Goal: Information Seeking & Learning: Learn about a topic

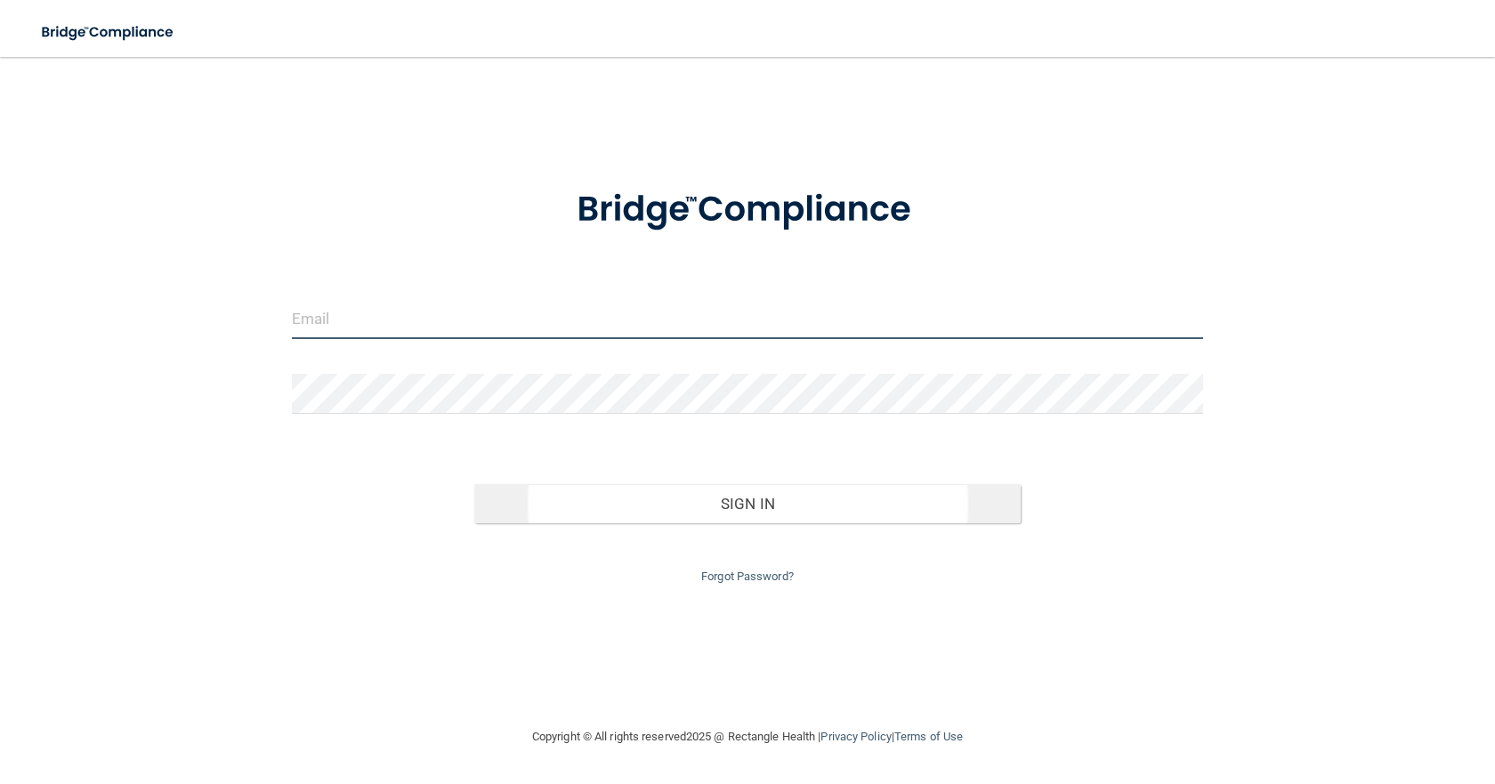
type input "[EMAIL_ADDRESS][DOMAIN_NAME]"
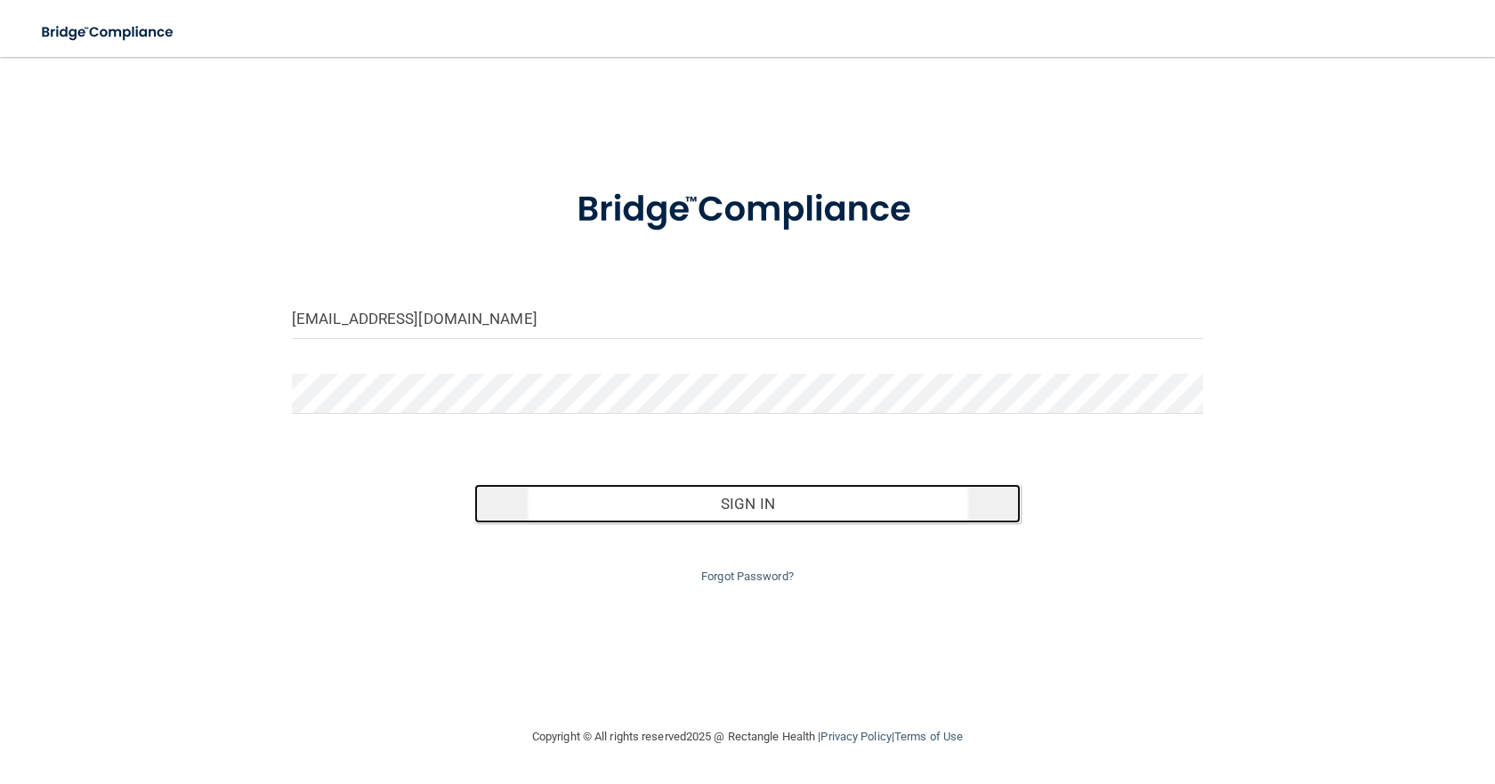
click at [787, 504] on button "Sign In" at bounding box center [747, 503] width 546 height 39
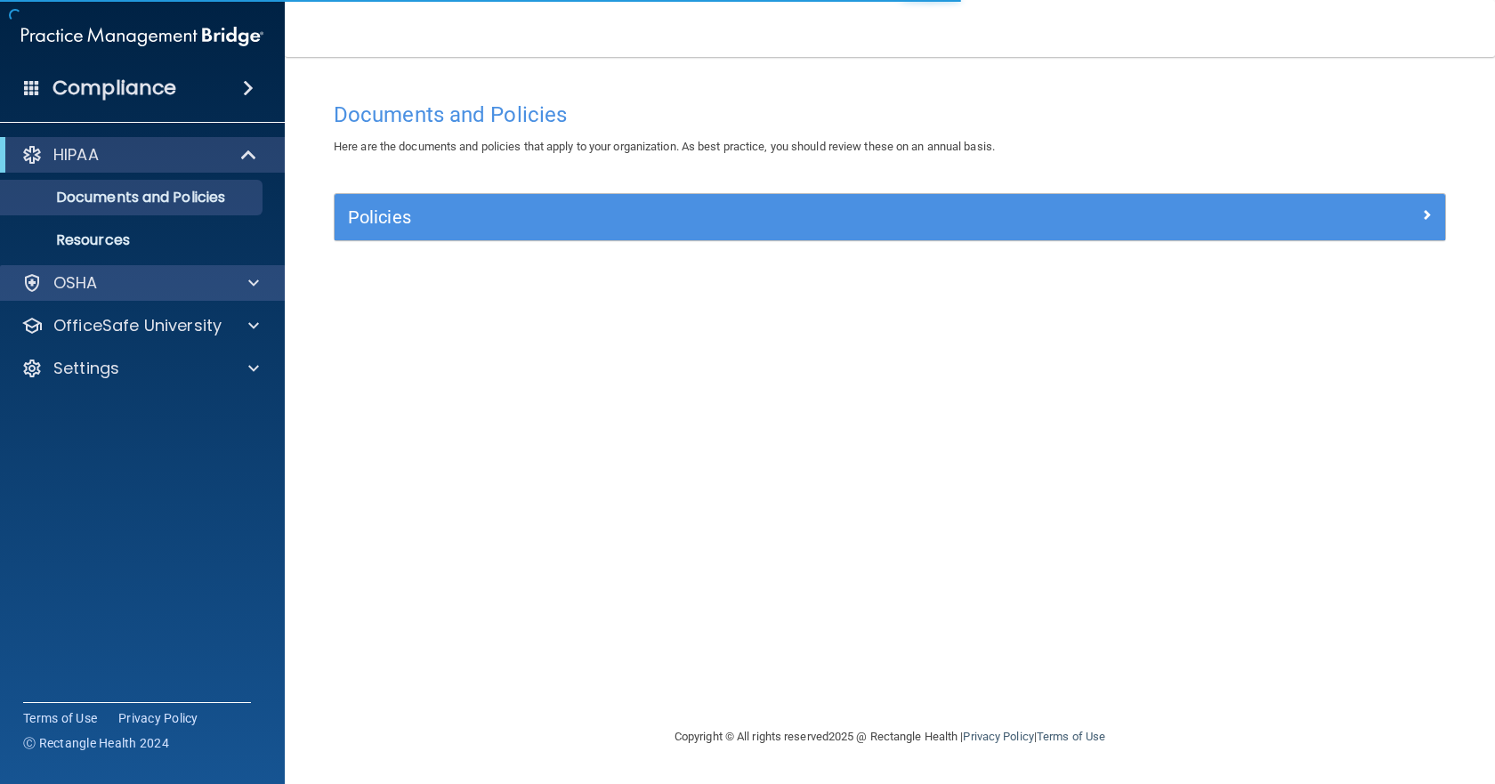
click at [144, 270] on div "OSHA" at bounding box center [143, 283] width 286 height 36
click at [95, 290] on p "OSHA" at bounding box center [75, 282] width 44 height 21
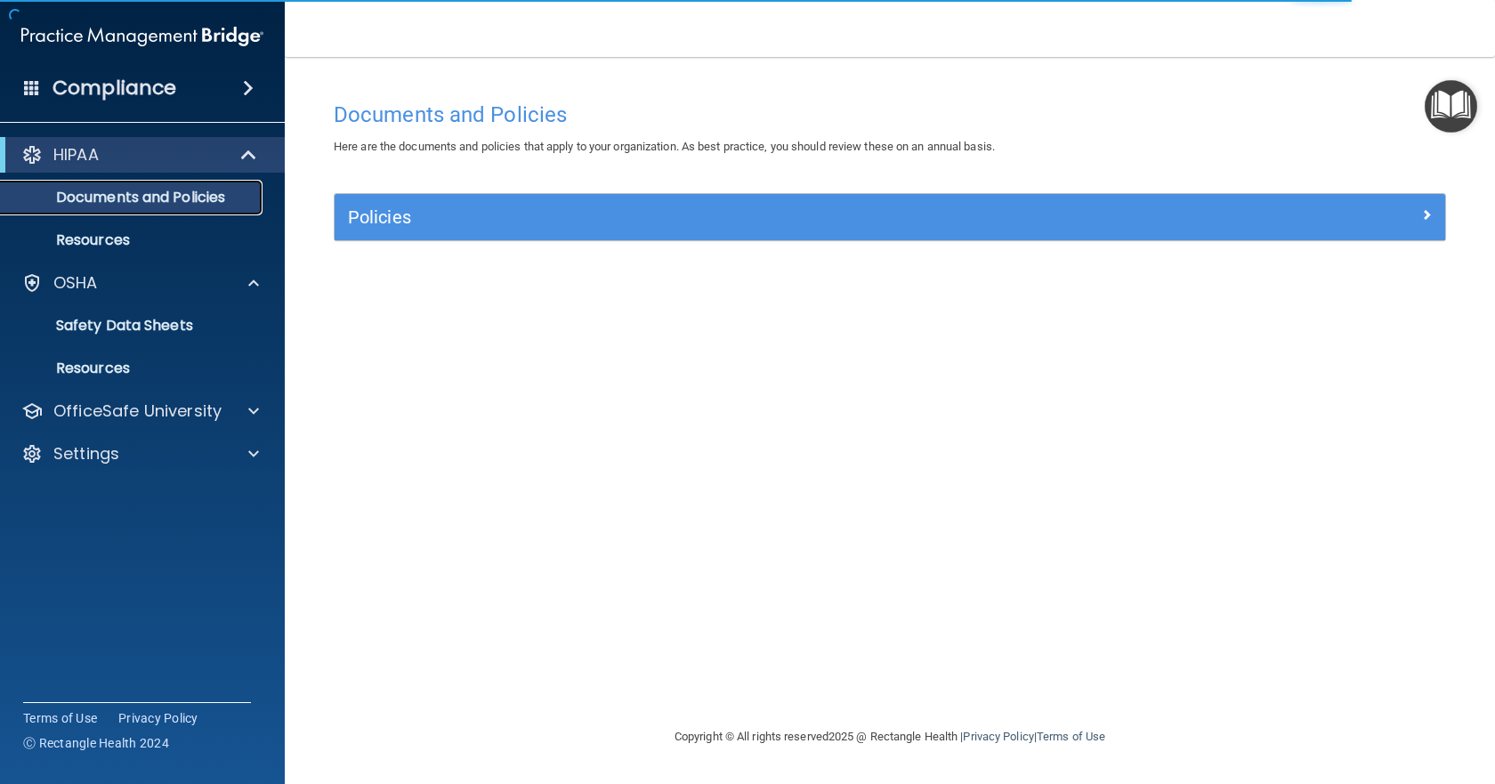
click at [144, 195] on p "Documents and Policies" at bounding box center [133, 198] width 243 height 18
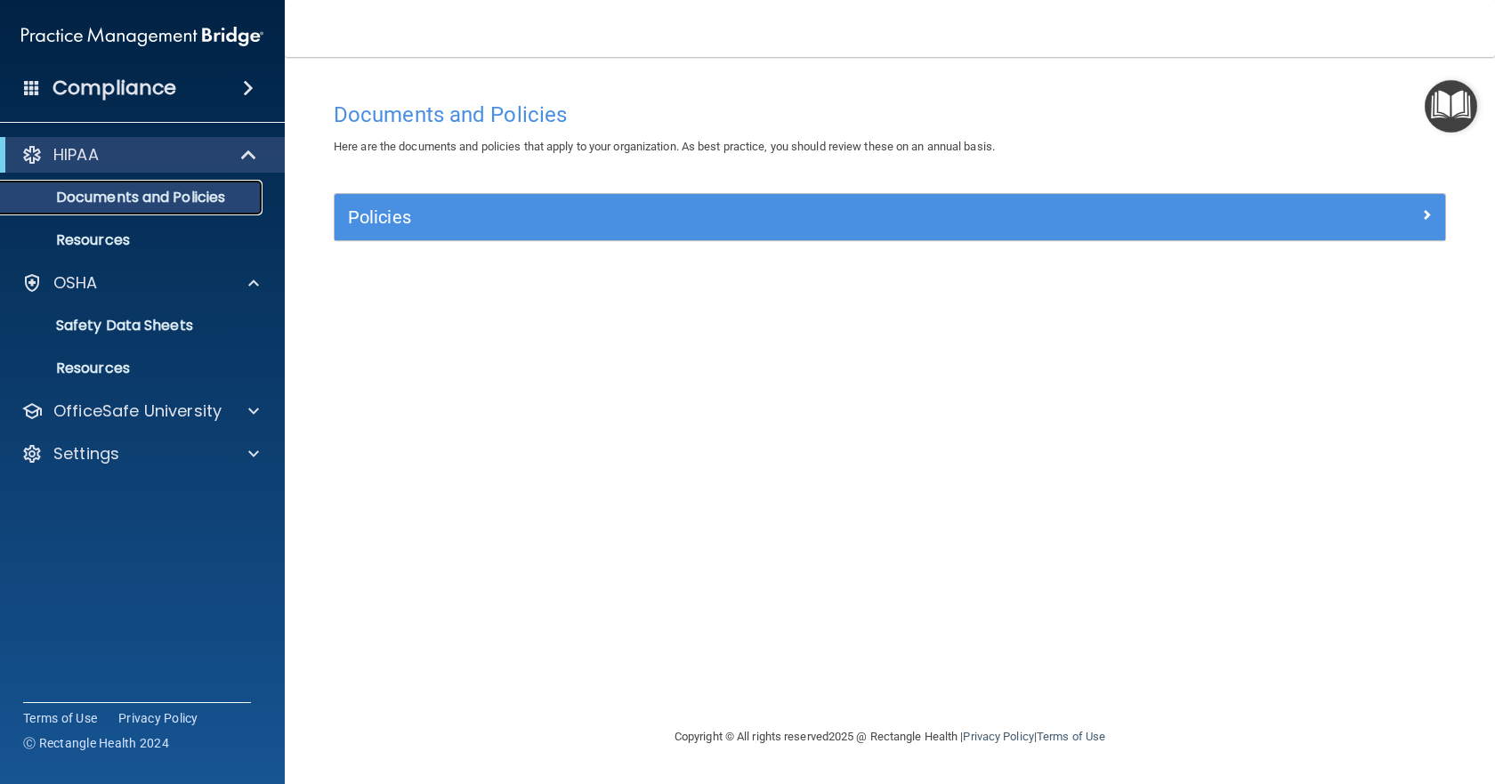
click at [119, 199] on p "Documents and Policies" at bounding box center [133, 198] width 243 height 18
click at [123, 239] on p "Resources" at bounding box center [133, 240] width 243 height 18
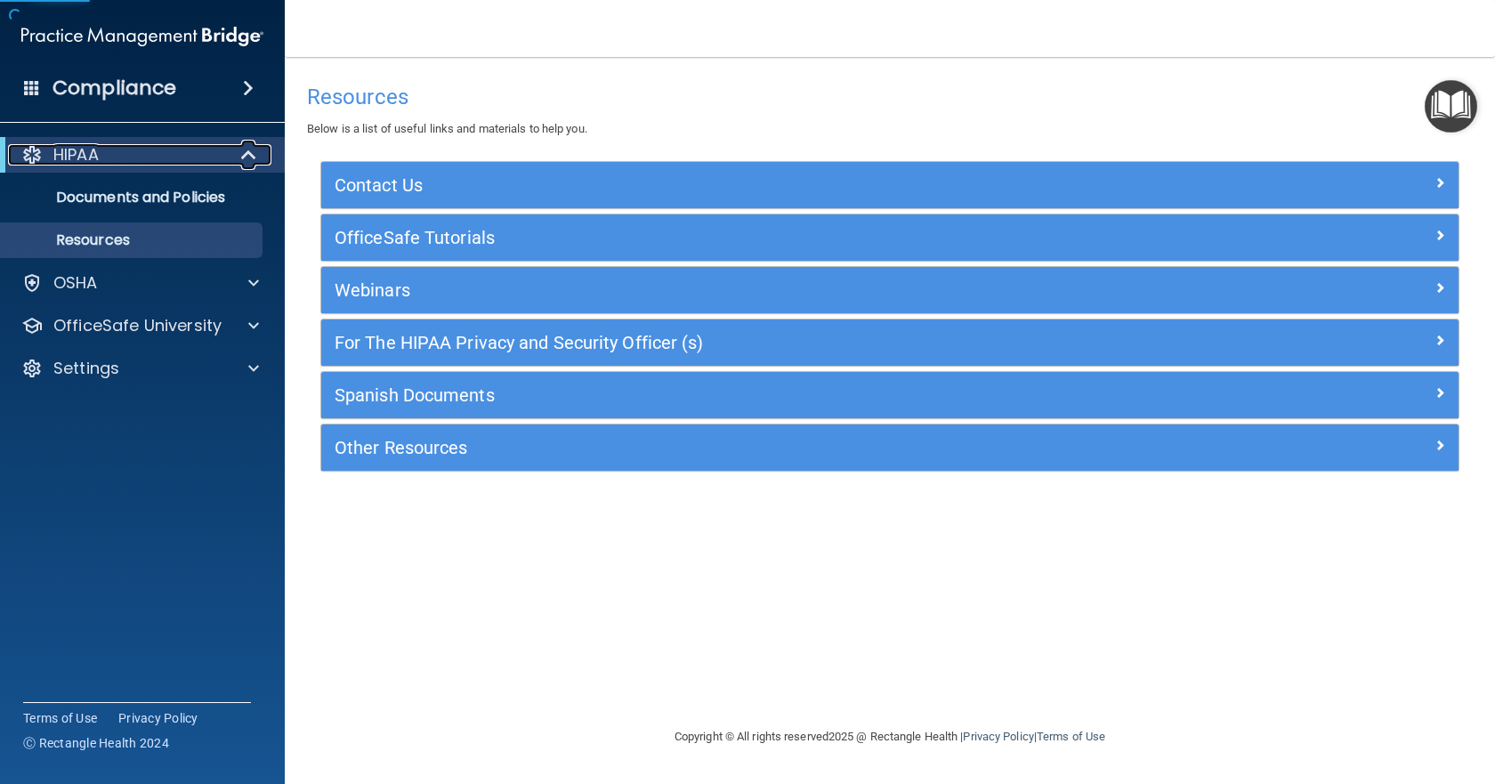
click at [214, 149] on div "HIPAA" at bounding box center [118, 154] width 220 height 21
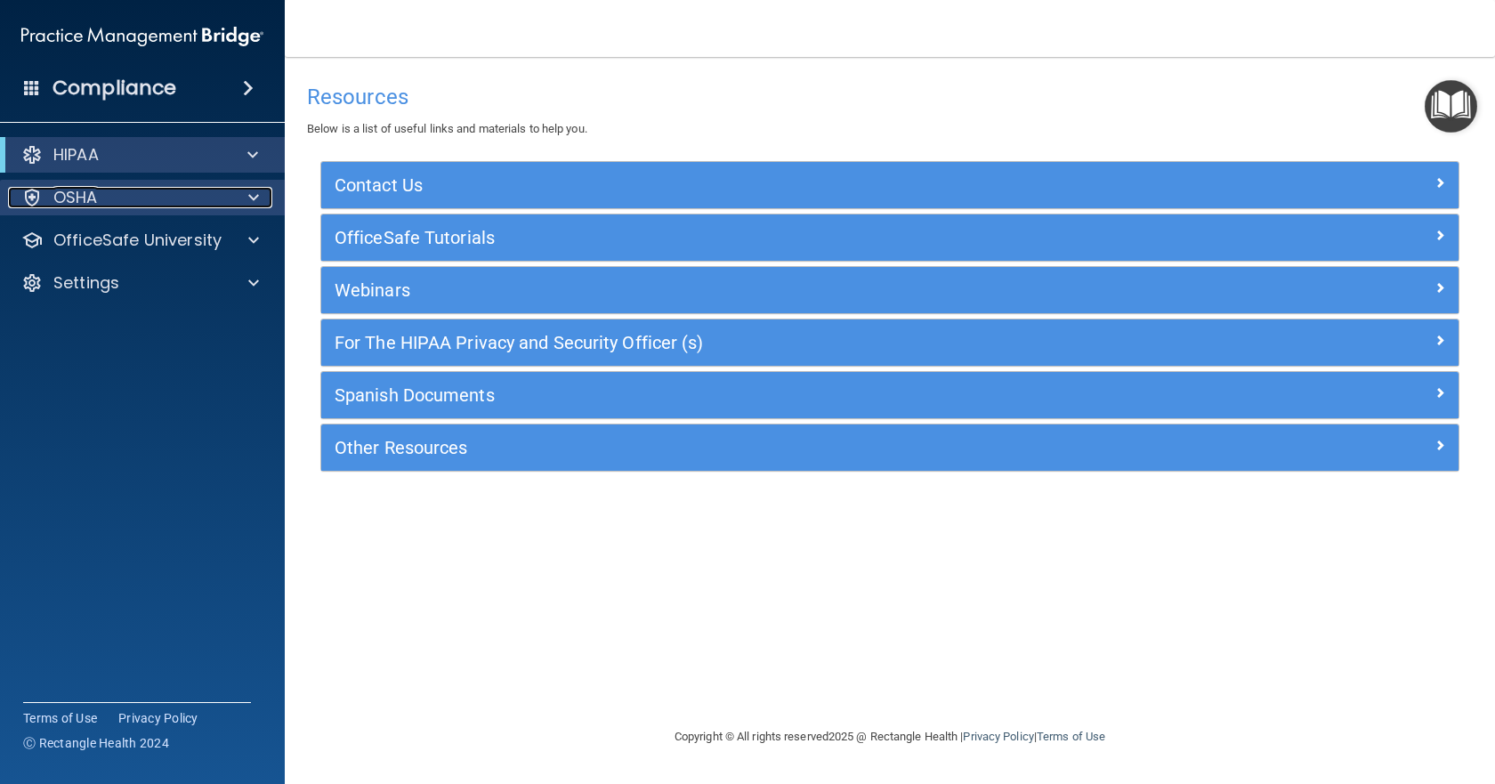
click at [141, 197] on div "OSHA" at bounding box center [118, 197] width 221 height 21
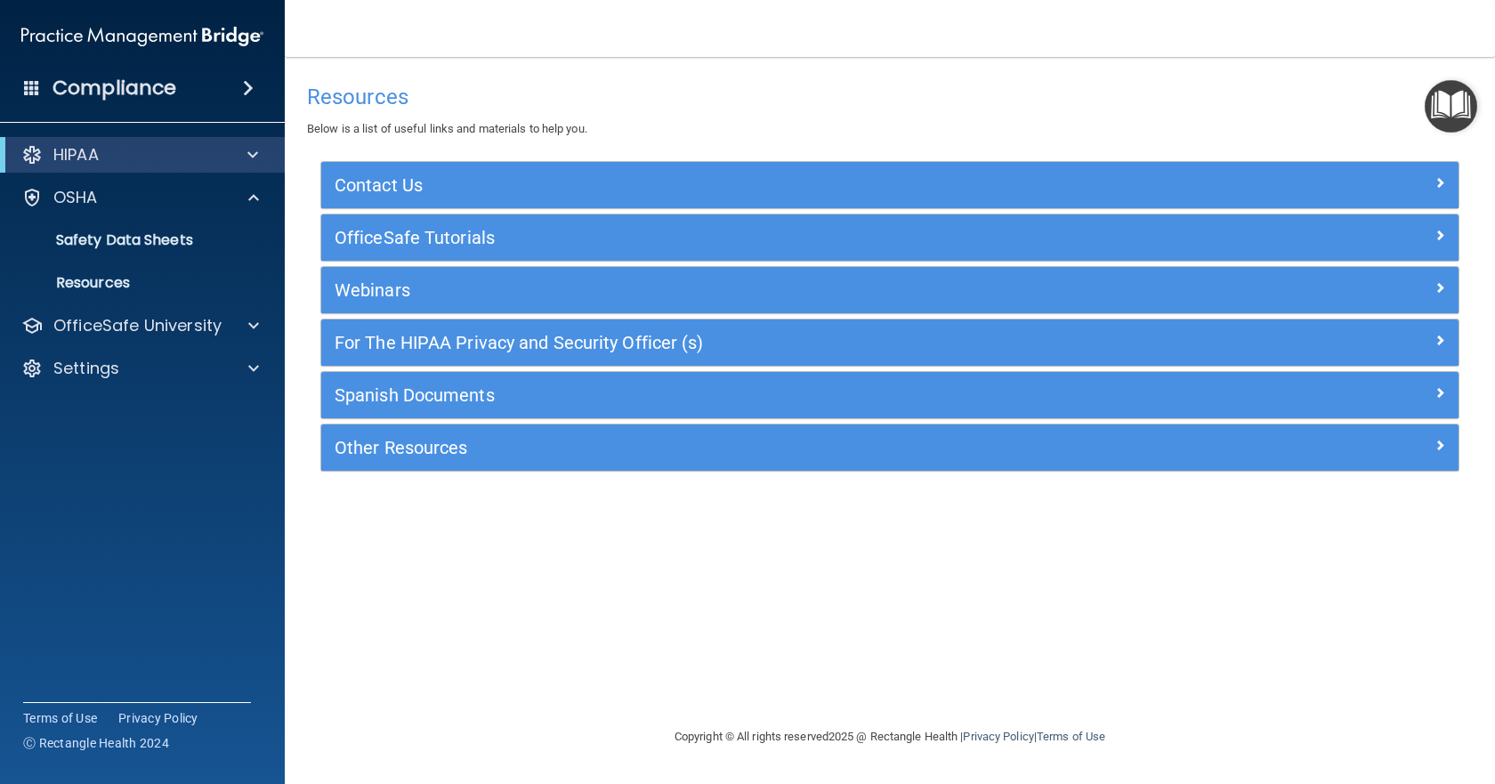
click at [185, 85] on div "Compliance" at bounding box center [142, 88] width 285 height 39
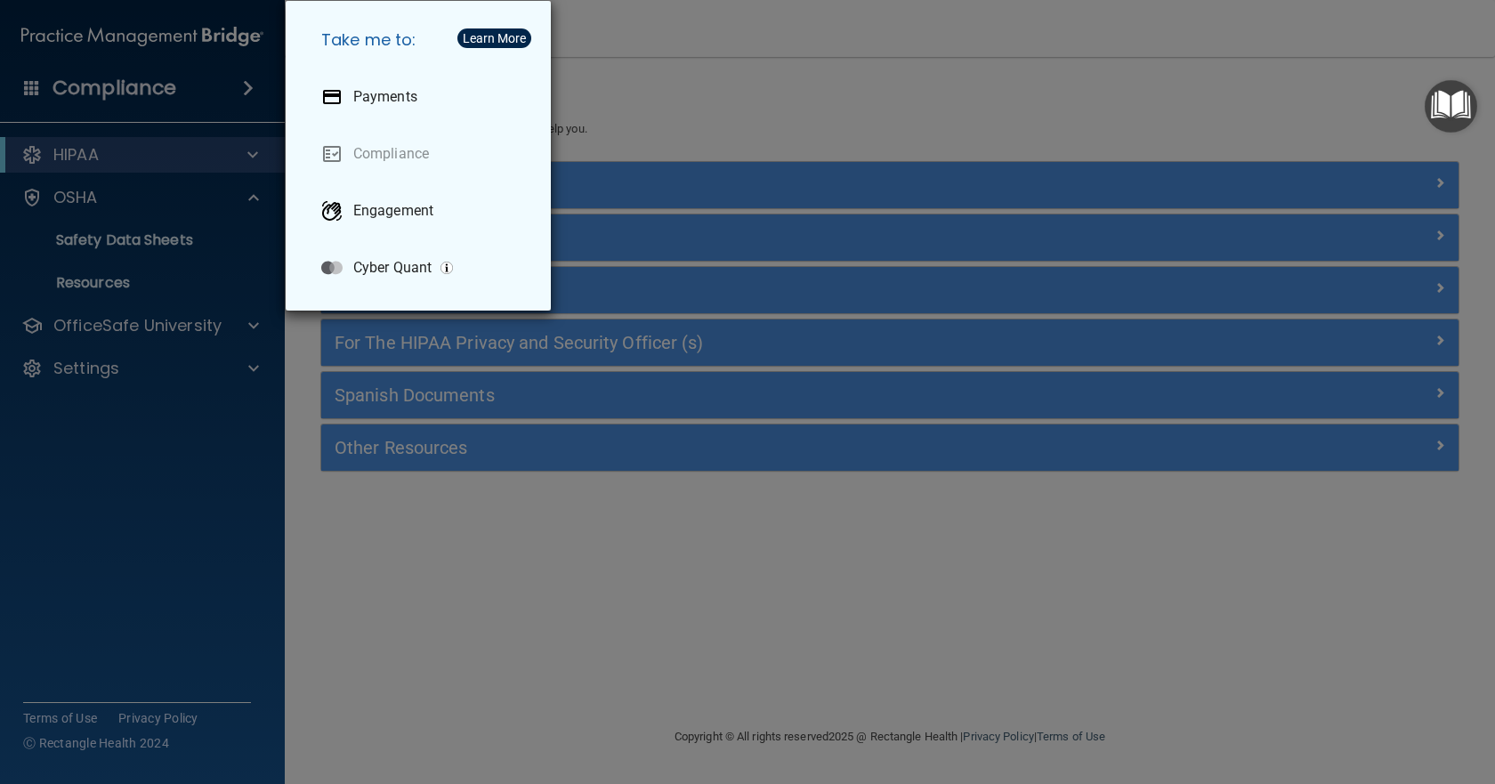
click at [71, 75] on div "Take me to: Payments Compliance Engagement Cyber Quant" at bounding box center [747, 392] width 1495 height 784
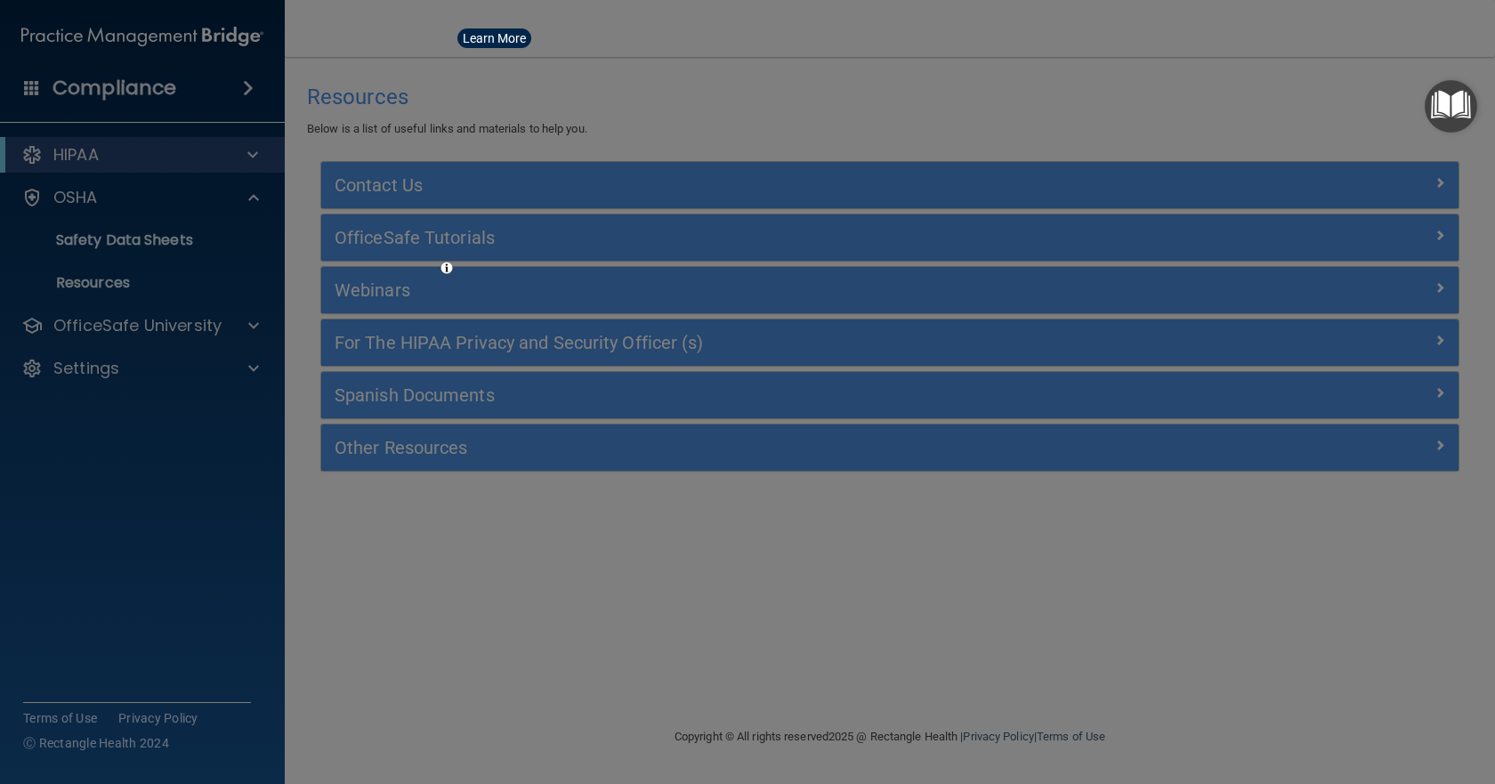
click at [80, 78] on div "Take me to: Payments Compliance Engagement Cyber Quant" at bounding box center [747, 392] width 1495 height 784
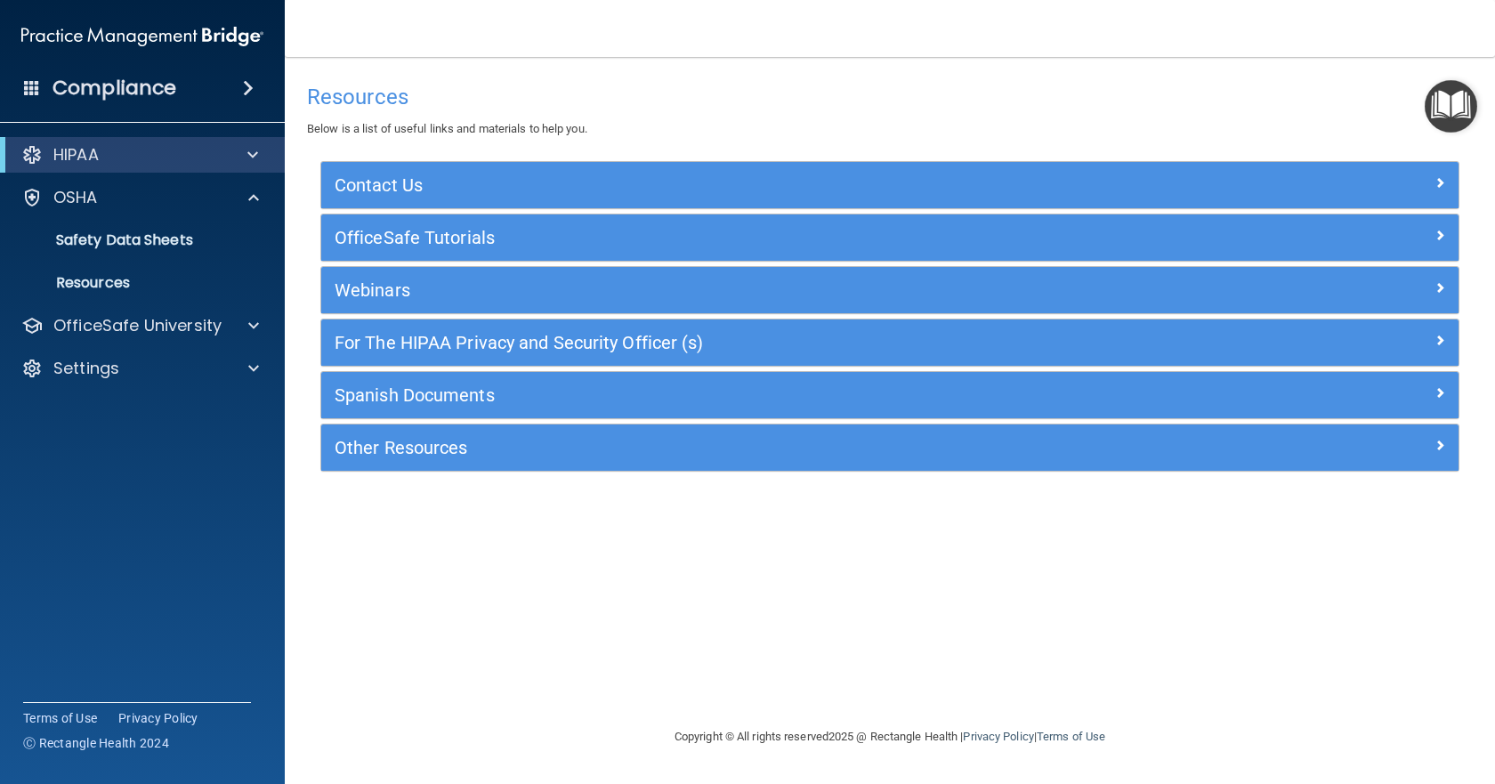
click at [208, 85] on div "Compliance" at bounding box center [142, 88] width 285 height 39
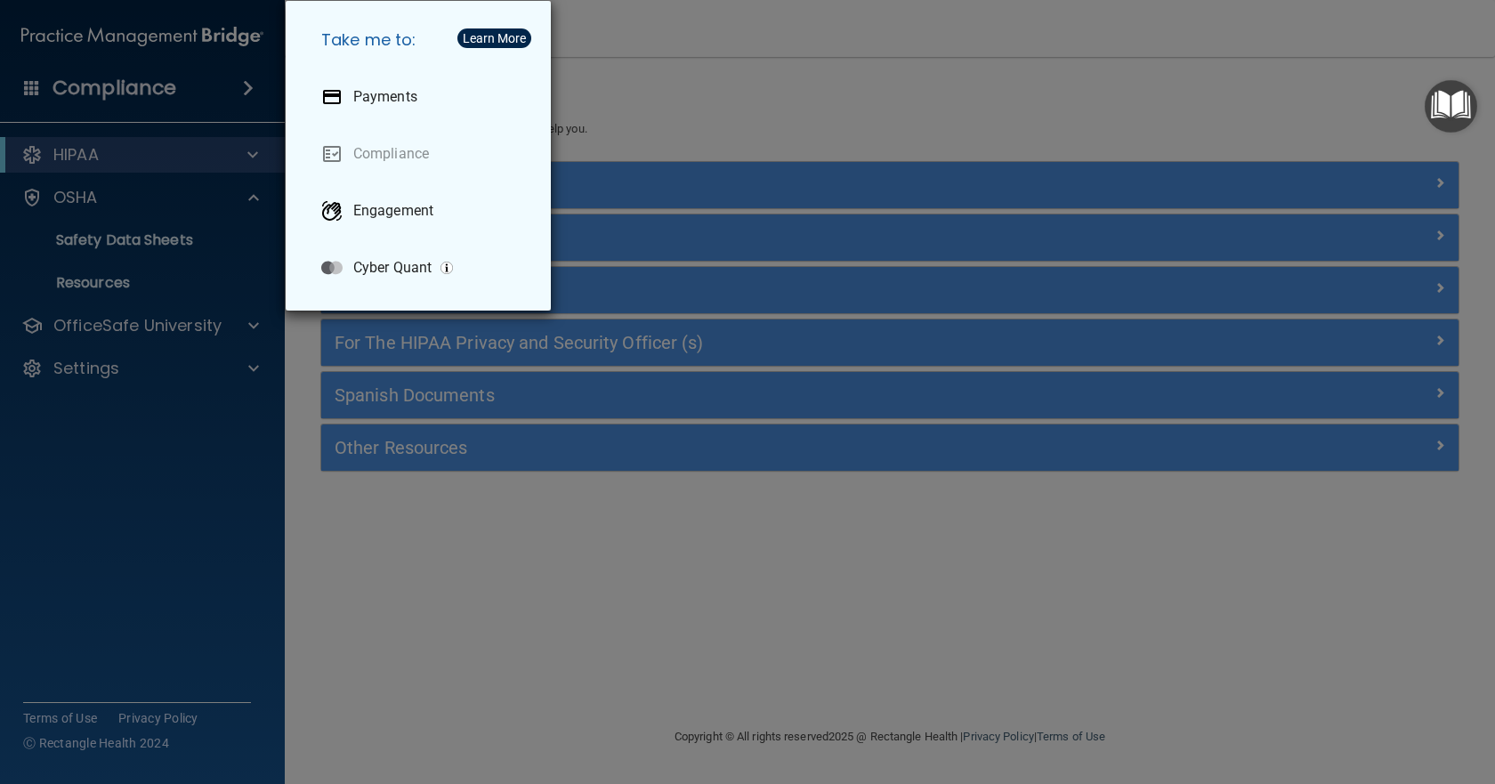
click at [660, 65] on div "Take me to: Payments Compliance Engagement Cyber Quant" at bounding box center [747, 392] width 1495 height 784
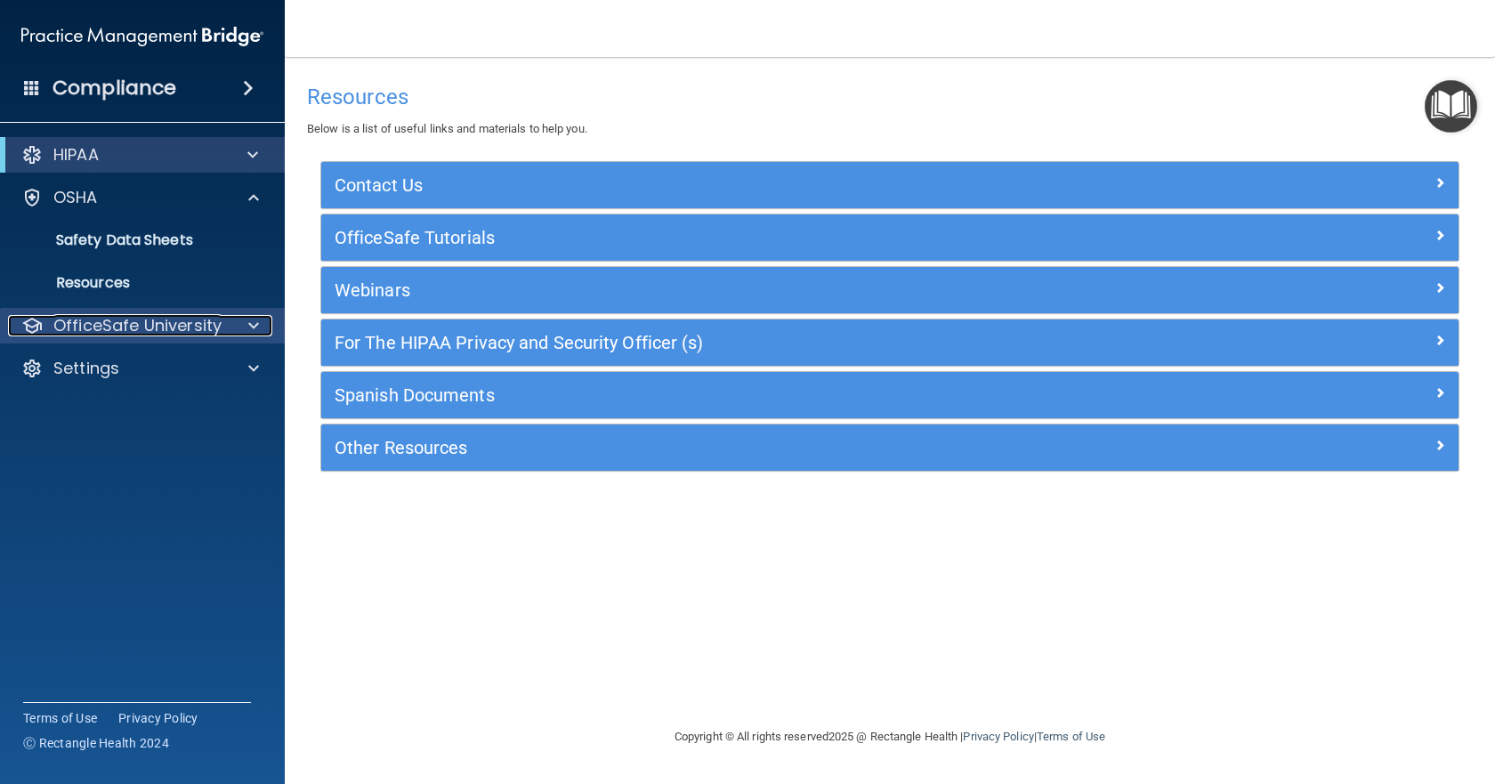
click at [125, 322] on p "OfficeSafe University" at bounding box center [137, 325] width 168 height 21
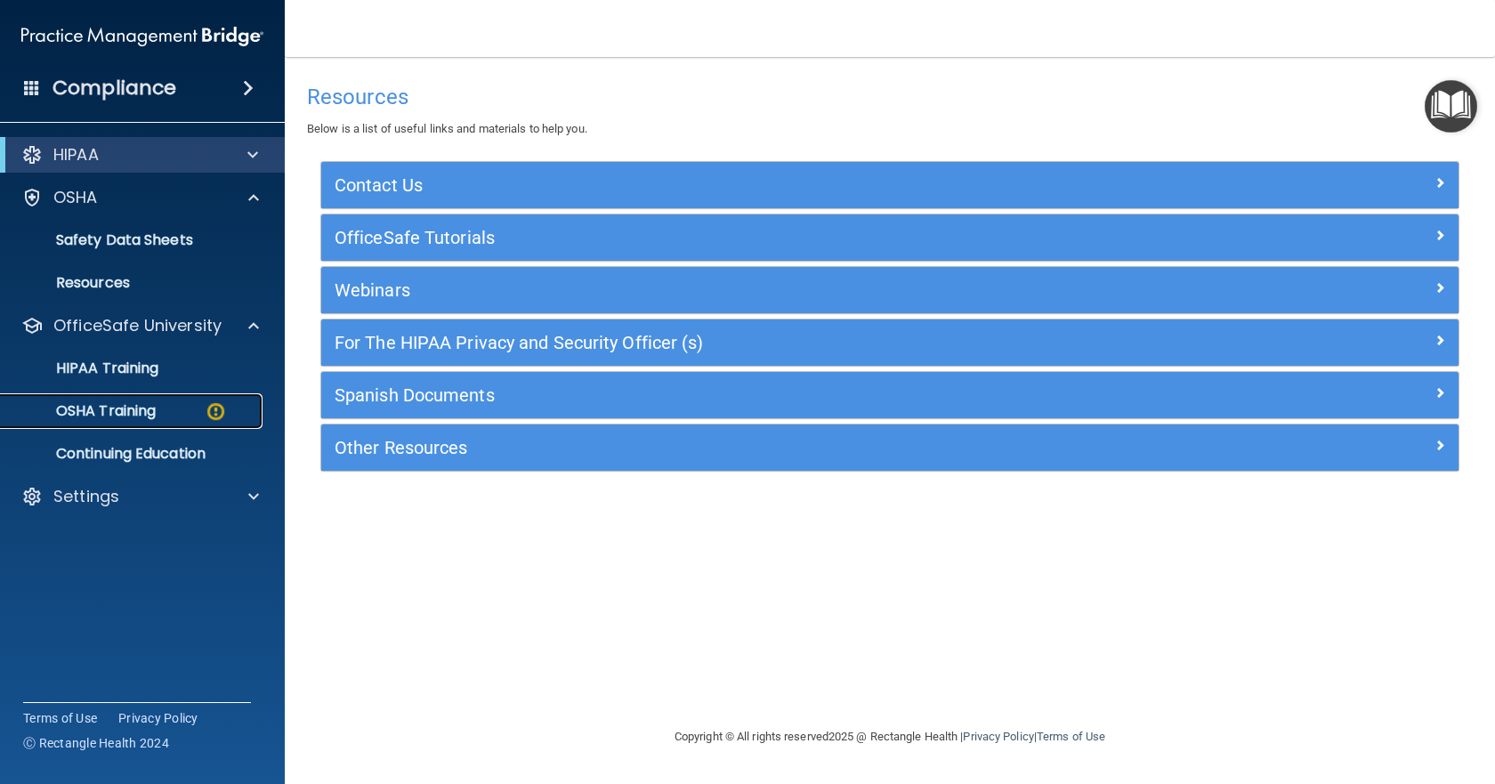
click at [197, 407] on div "OSHA Training" at bounding box center [133, 411] width 243 height 18
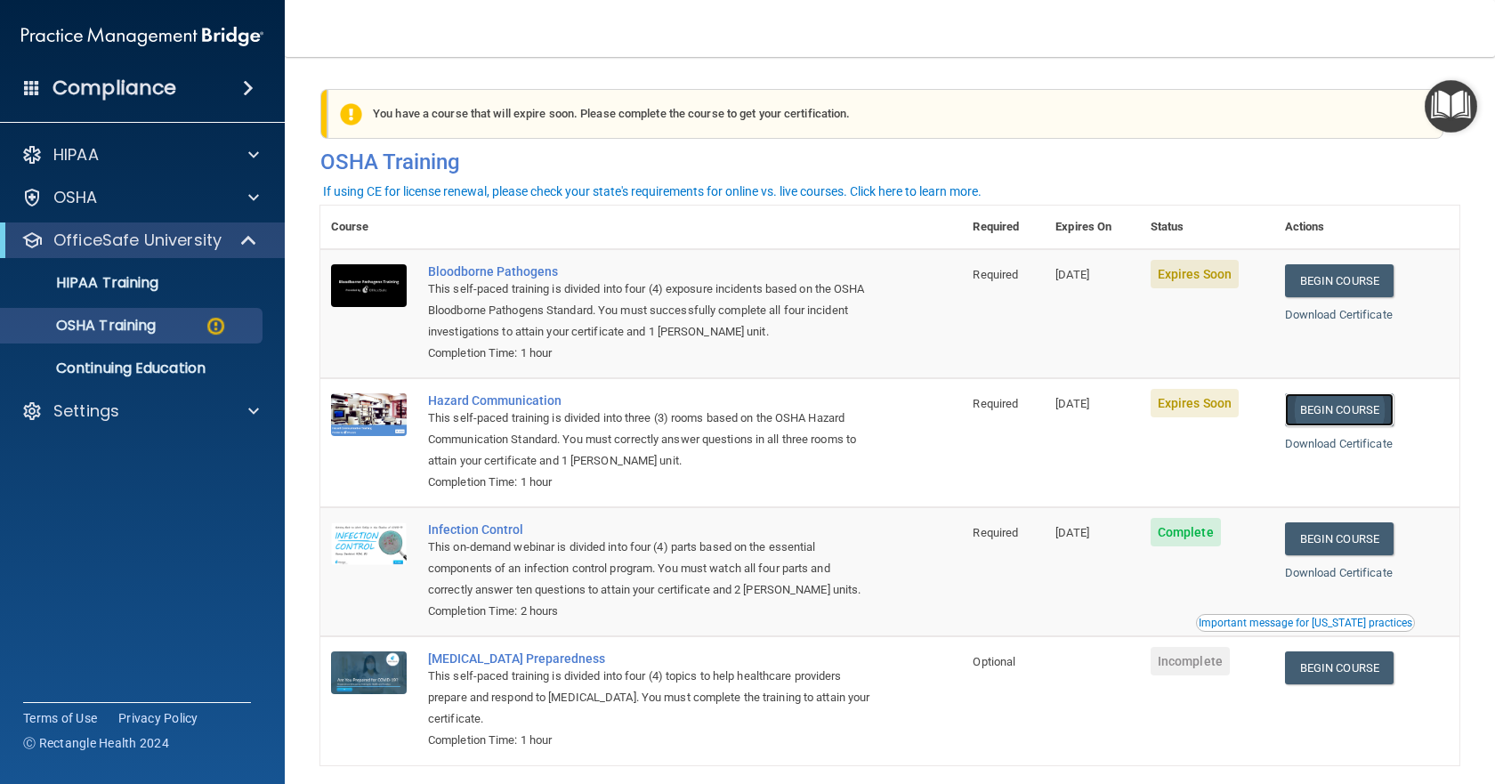
click at [1338, 402] on link "Begin Course" at bounding box center [1339, 409] width 109 height 33
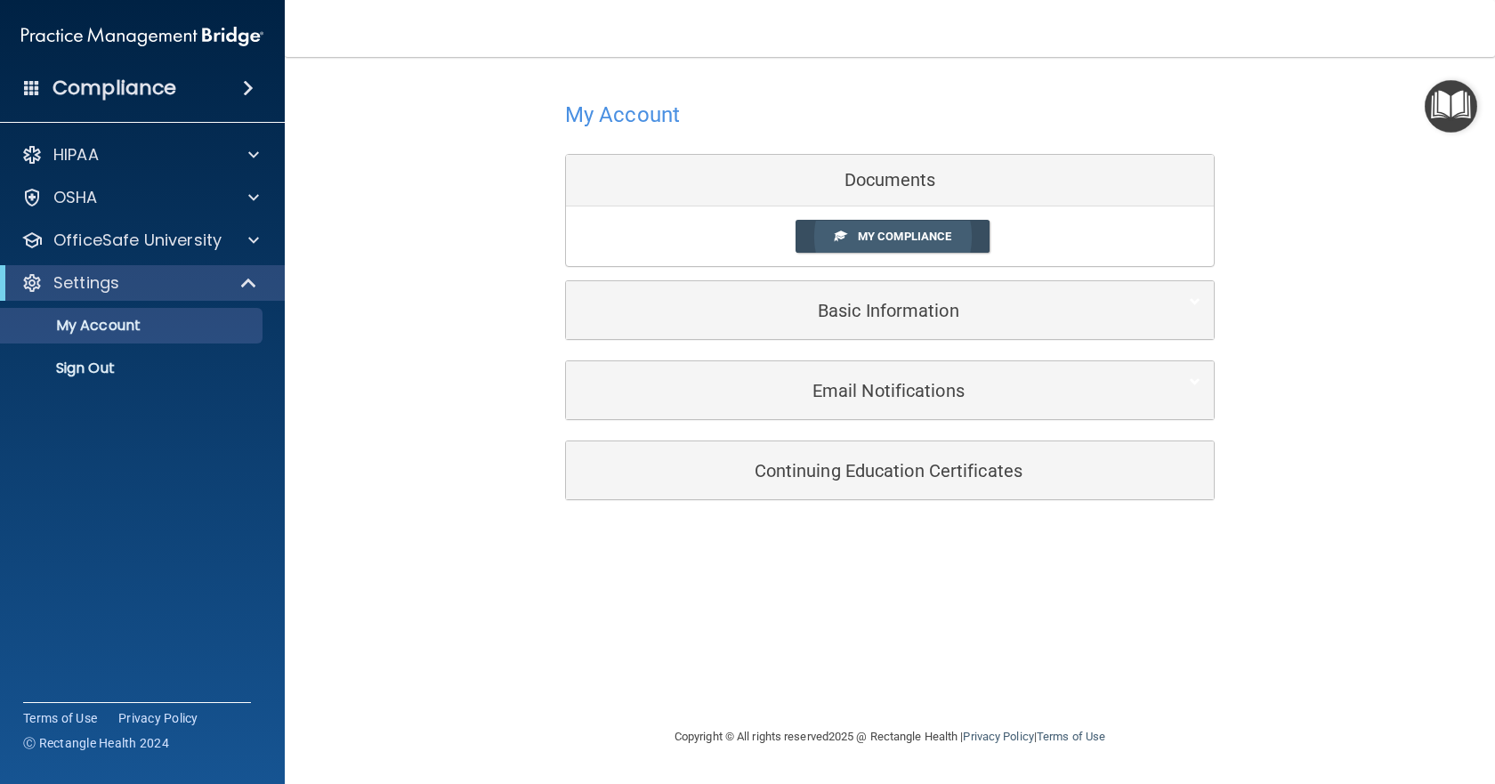
click at [948, 235] on span "My Compliance" at bounding box center [904, 236] width 93 height 13
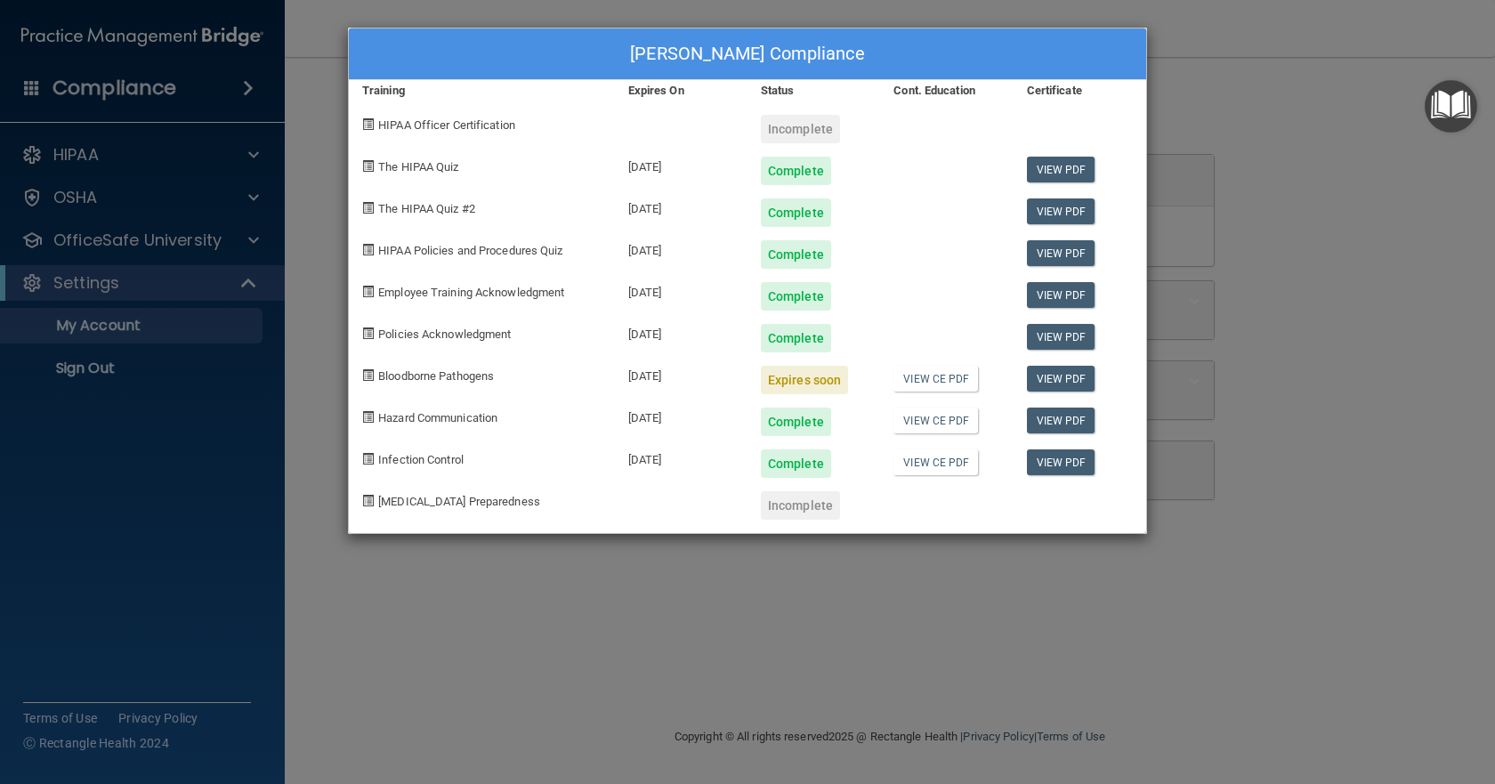
click at [188, 169] on div "[PERSON_NAME] Compliance Training Expires On Status Cont. Education Certificate…" at bounding box center [747, 392] width 1495 height 784
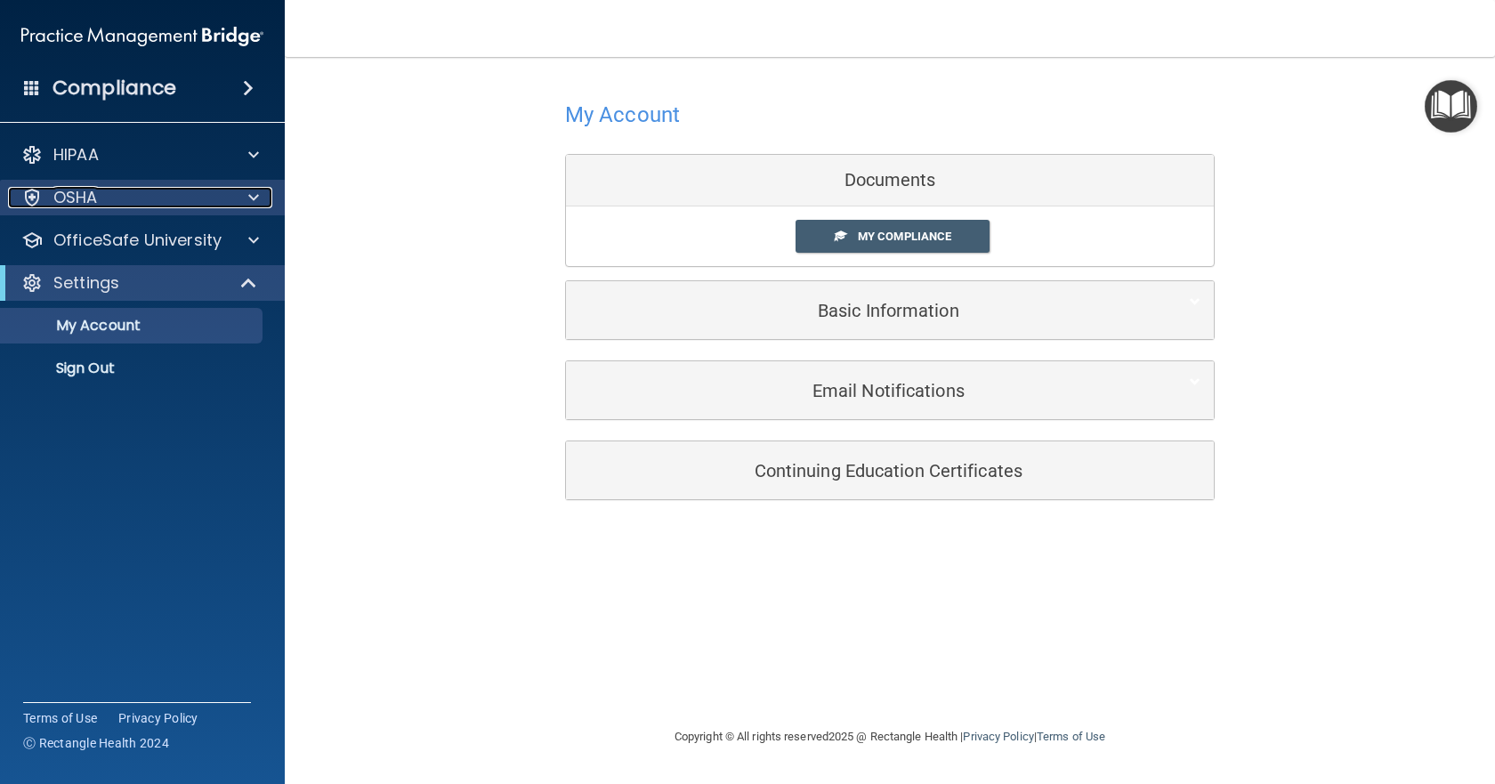
click at [194, 190] on div "OSHA" at bounding box center [118, 197] width 221 height 21
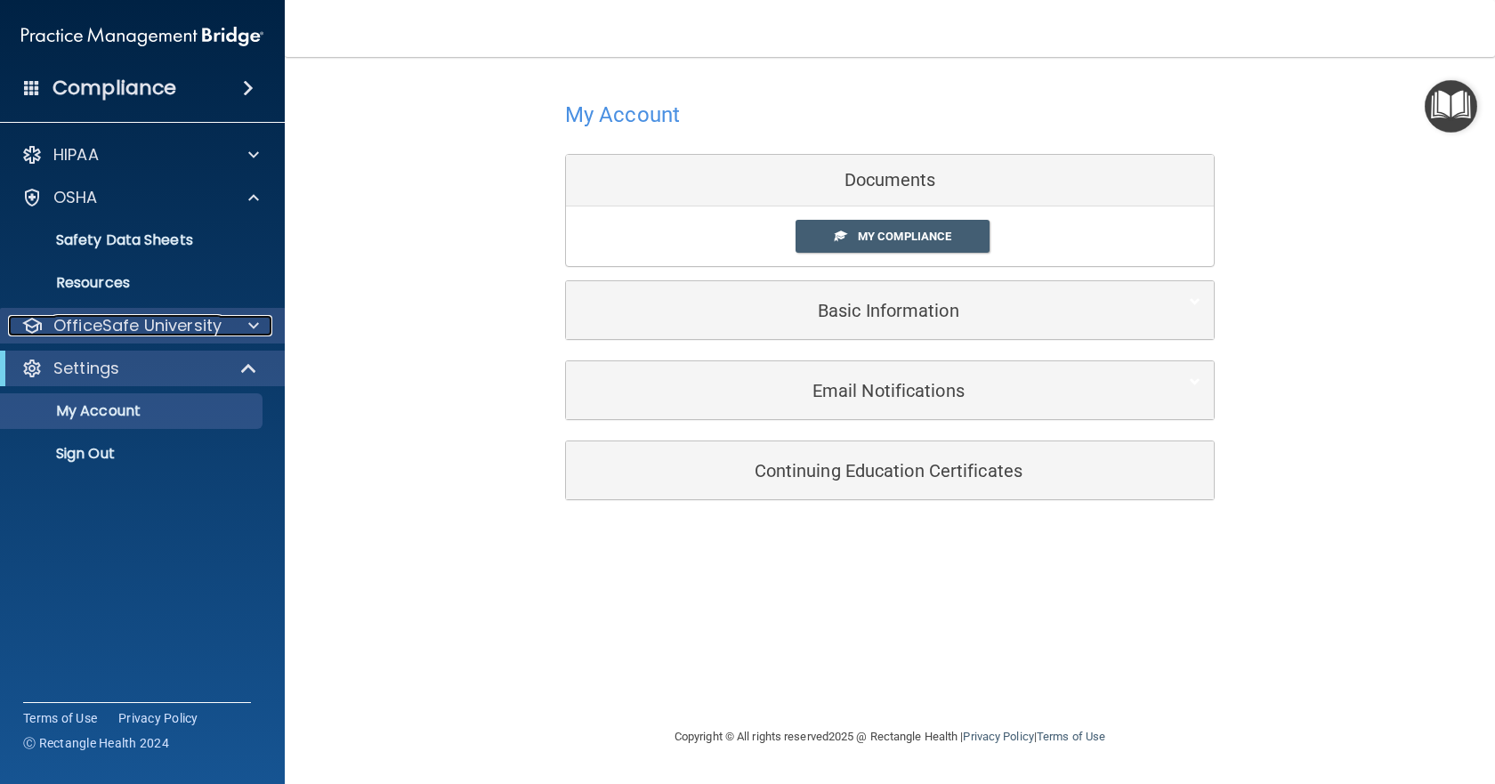
click at [195, 325] on p "OfficeSafe University" at bounding box center [137, 325] width 168 height 21
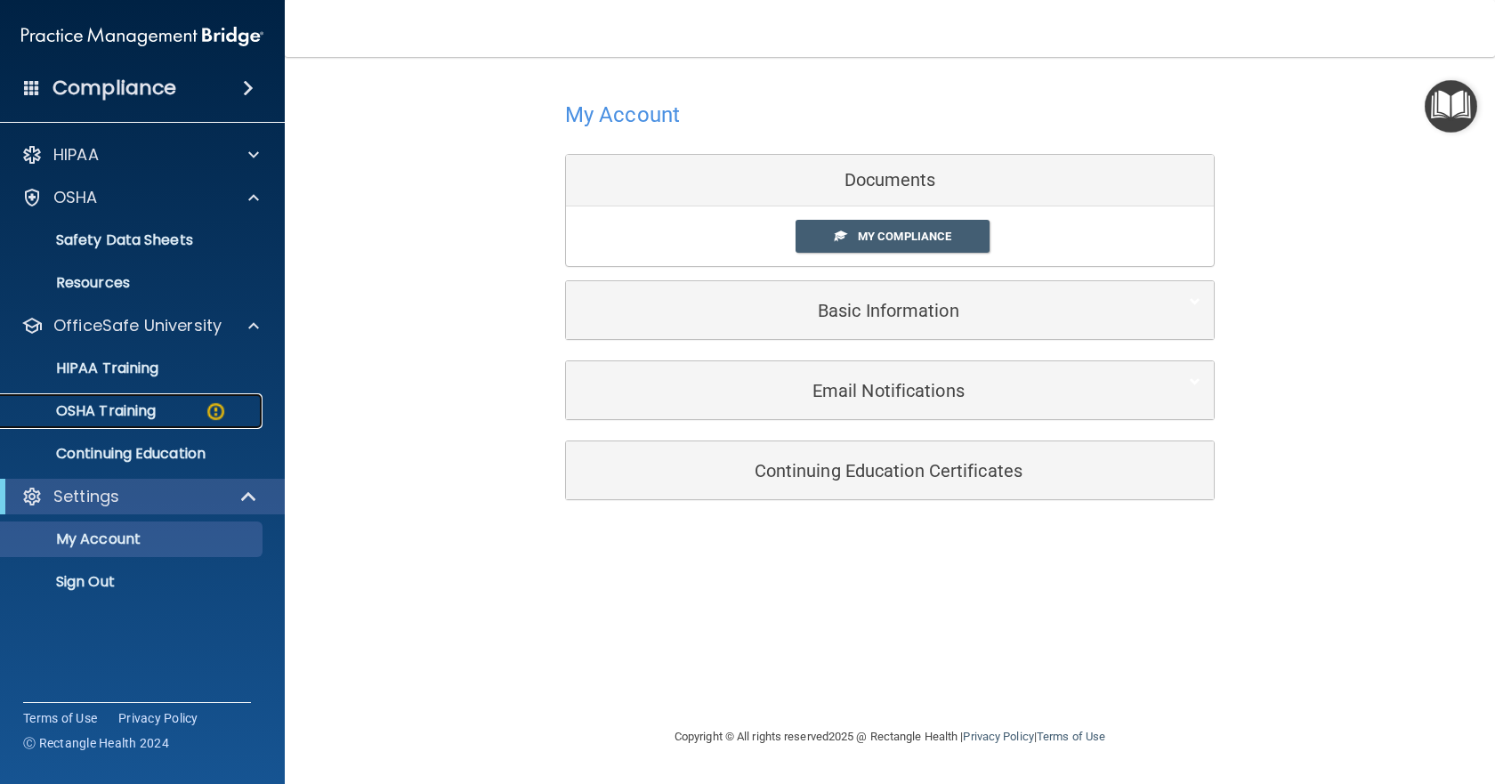
click at [192, 403] on div "OSHA Training" at bounding box center [133, 411] width 243 height 18
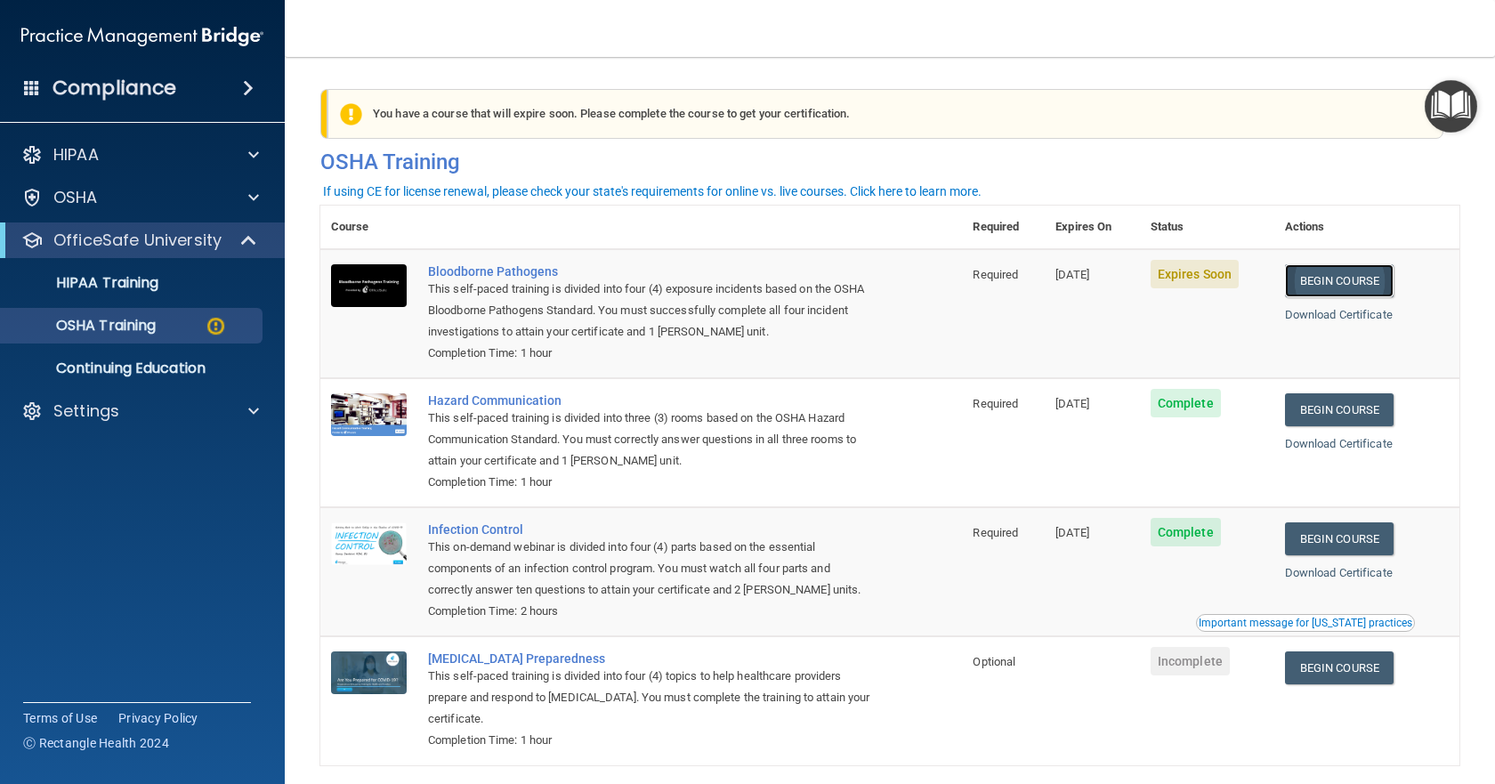
click at [1316, 278] on link "Begin Course" at bounding box center [1339, 280] width 109 height 33
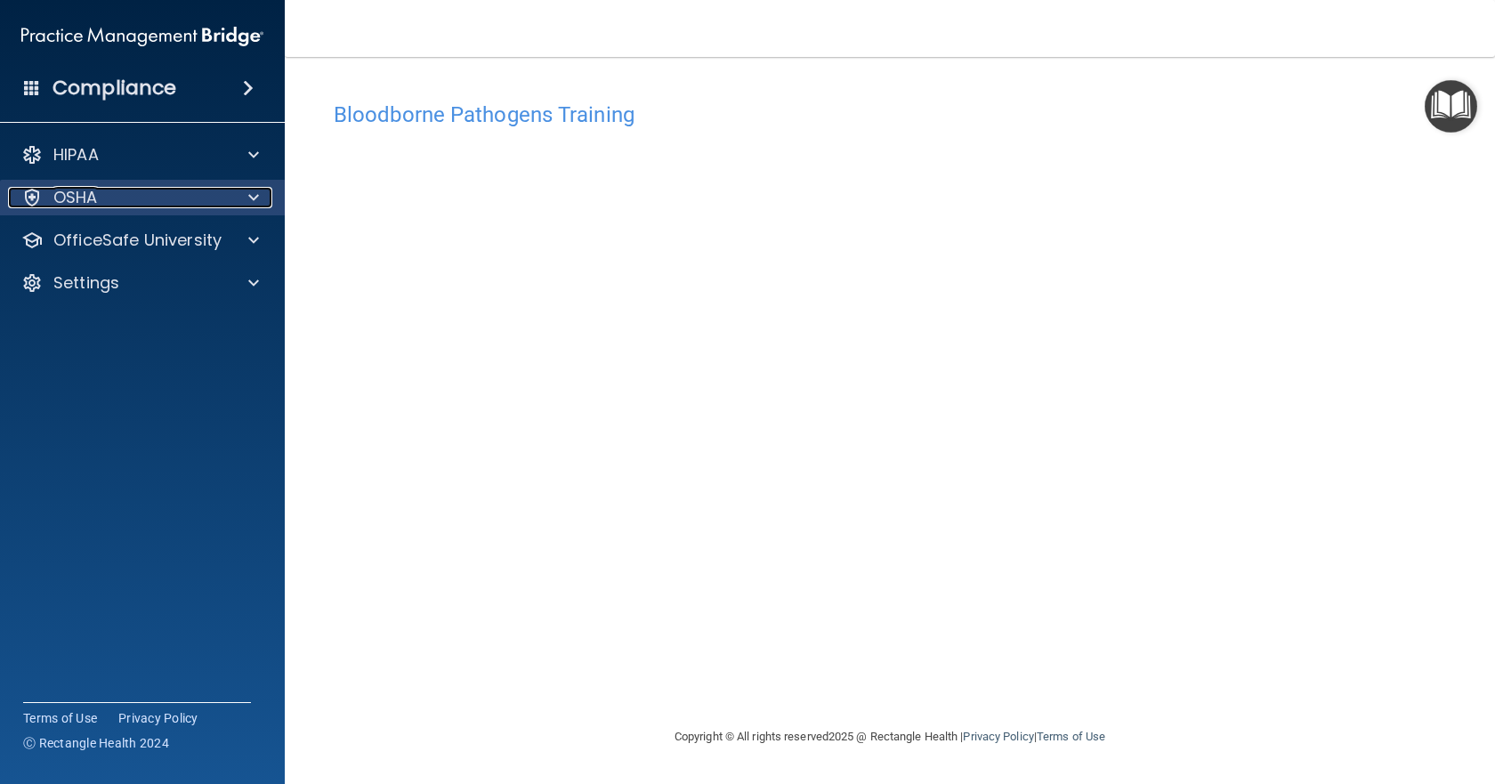
click at [182, 201] on div "OSHA" at bounding box center [118, 197] width 221 height 21
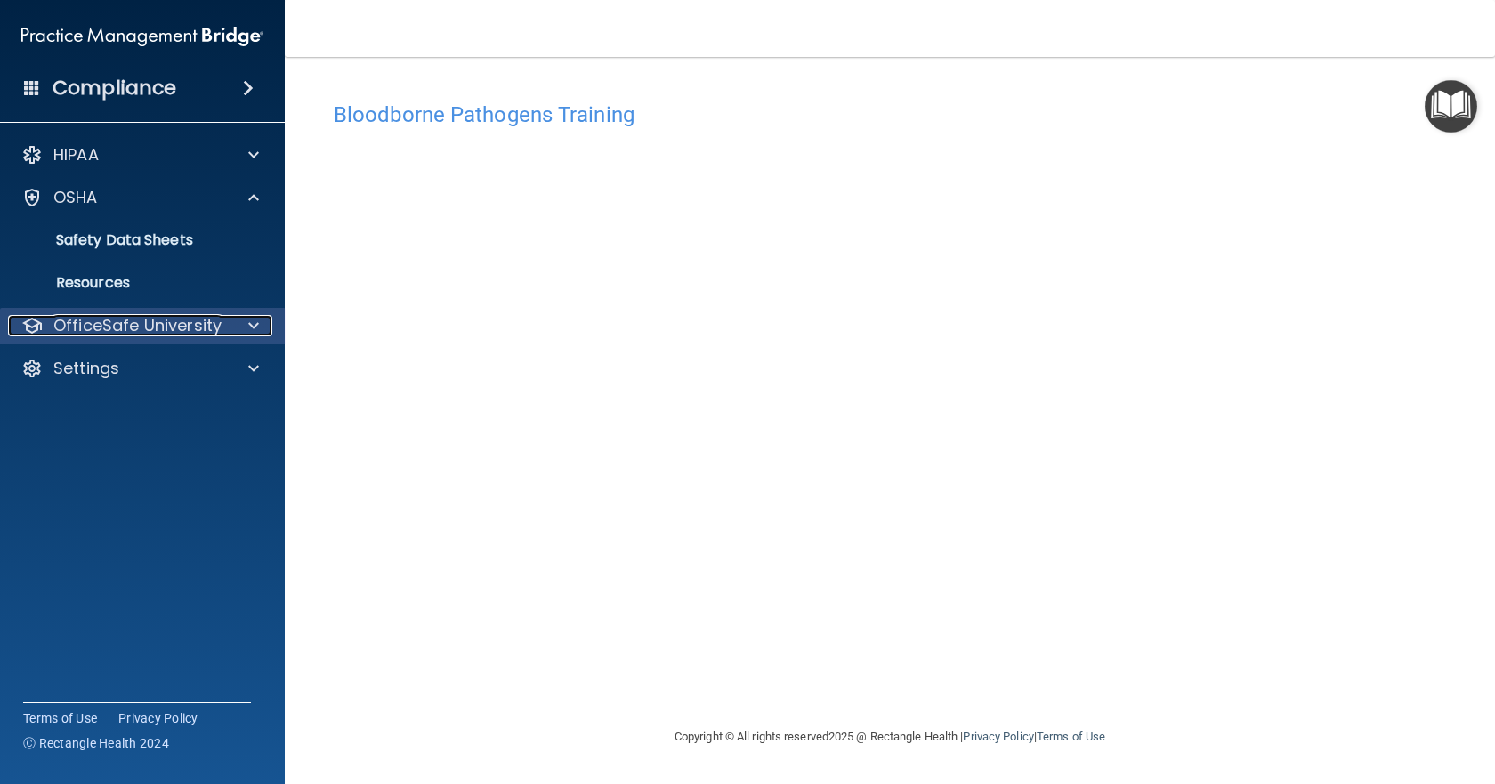
click at [165, 334] on p "OfficeSafe University" at bounding box center [137, 325] width 168 height 21
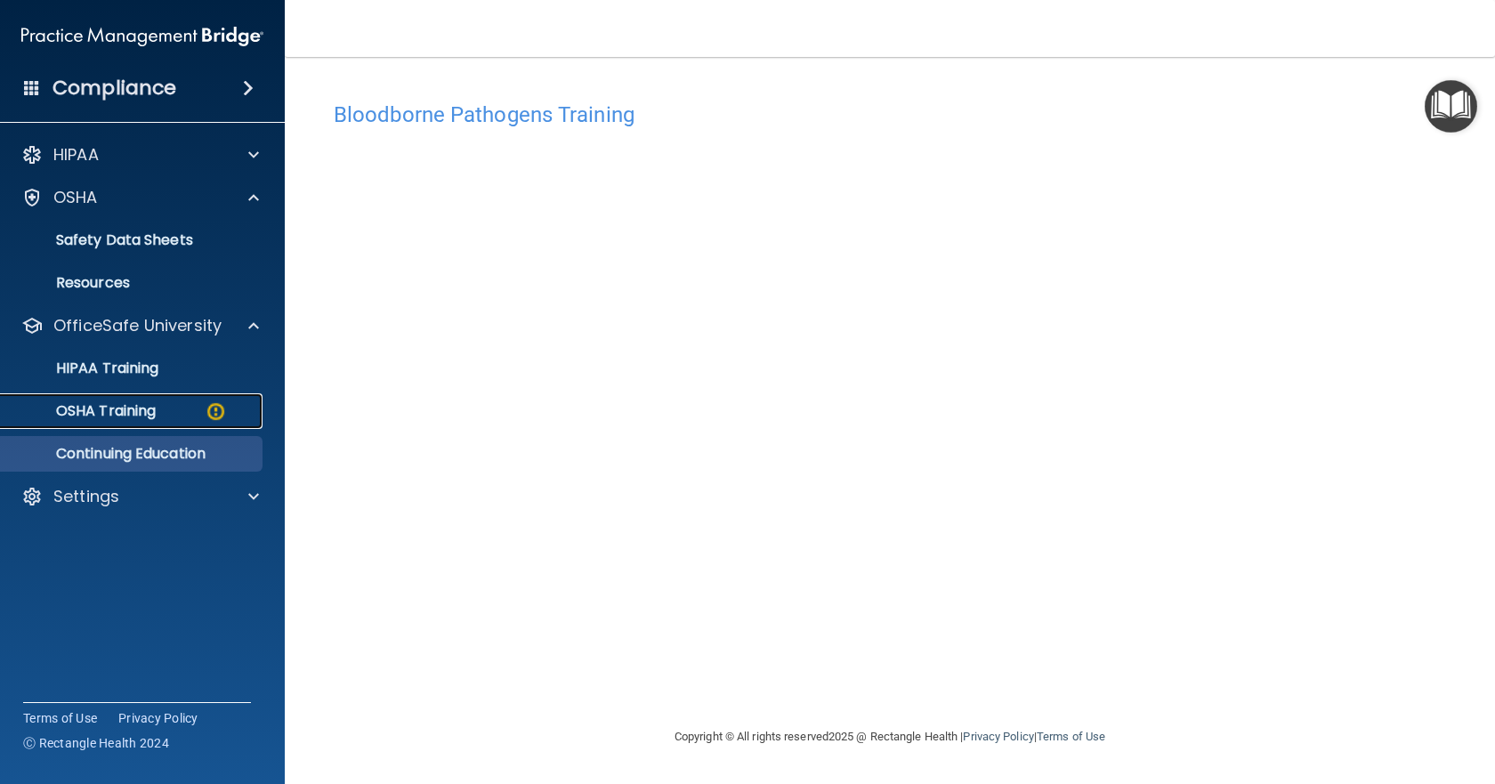
click at [197, 406] on div "OSHA Training" at bounding box center [133, 411] width 243 height 18
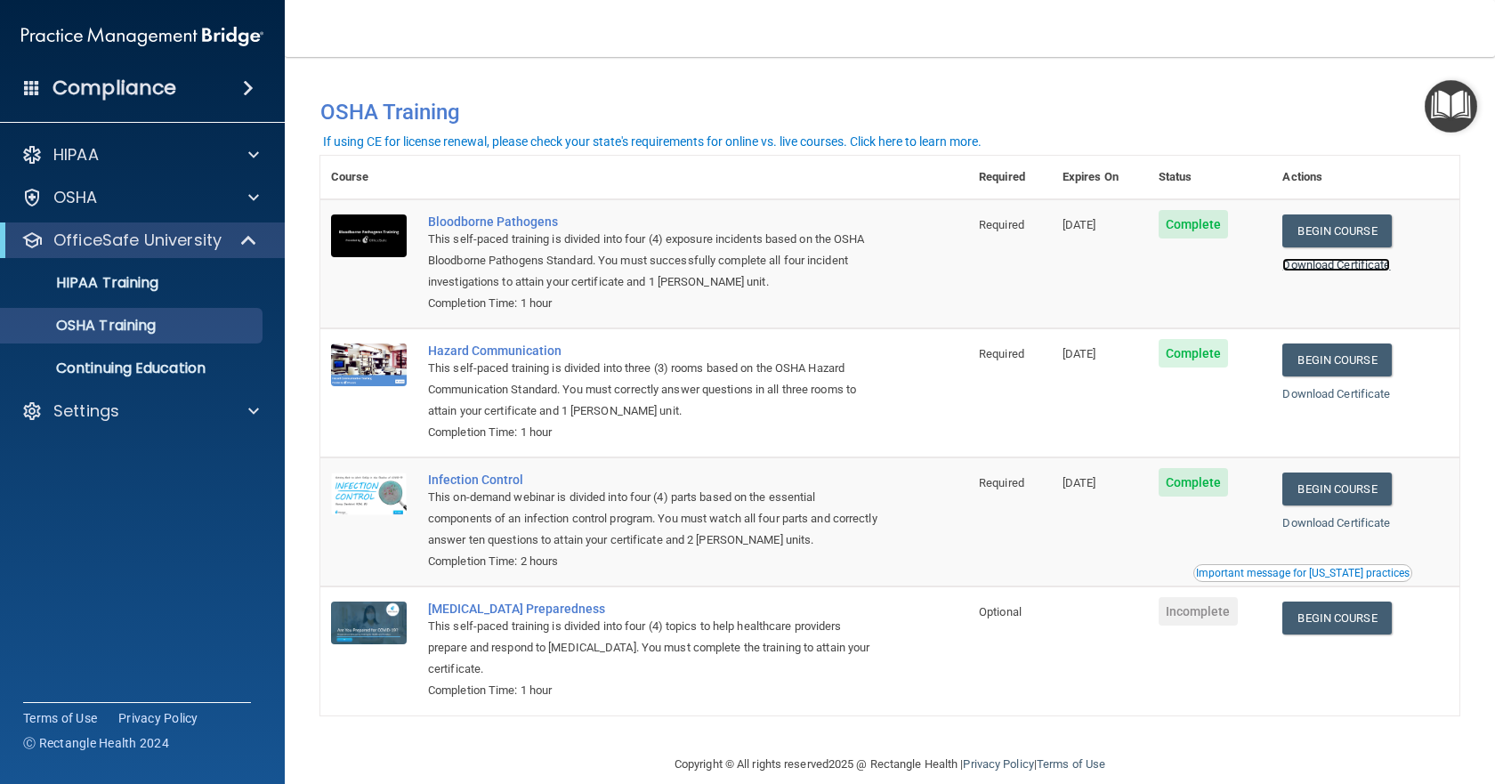
click at [1312, 266] on link "Download Certificate" at bounding box center [1336, 264] width 108 height 13
click at [1360, 399] on link "Download Certificate" at bounding box center [1336, 393] width 108 height 13
click at [121, 78] on h4 "Compliance" at bounding box center [114, 88] width 124 height 25
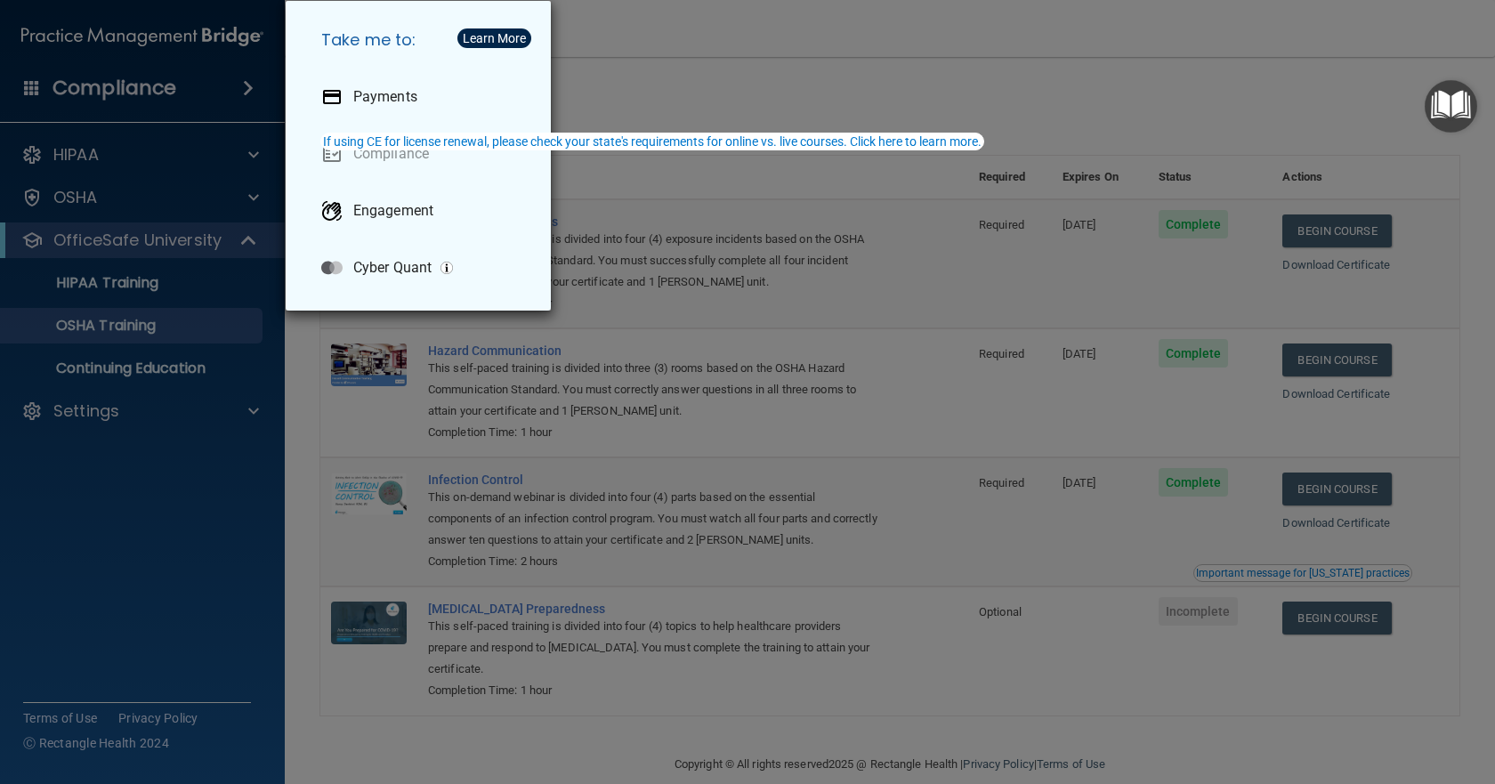
click at [107, 390] on div "Take me to: Payments Compliance Engagement Cyber Quant" at bounding box center [747, 392] width 1495 height 784
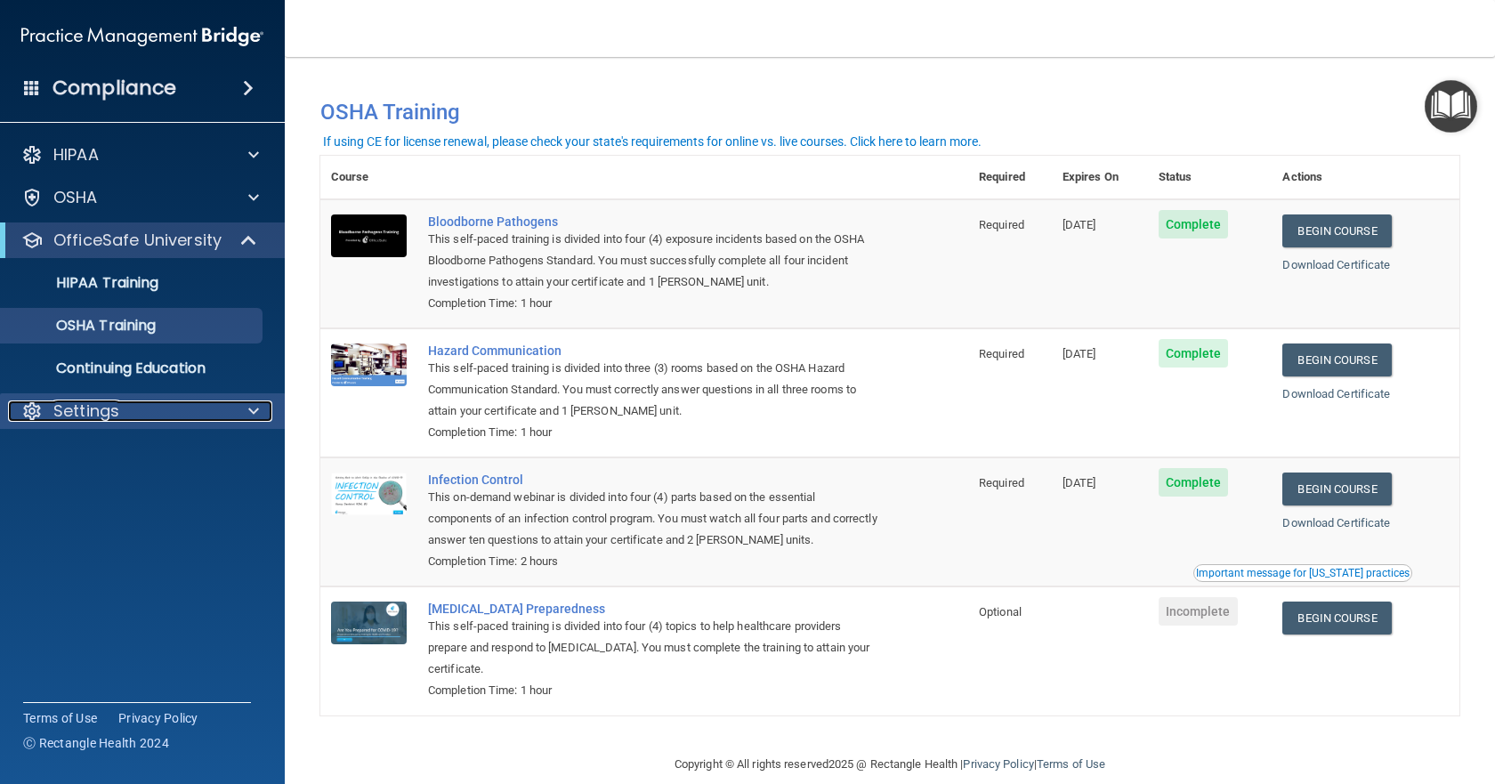
click at [109, 417] on p "Settings" at bounding box center [86, 410] width 66 height 21
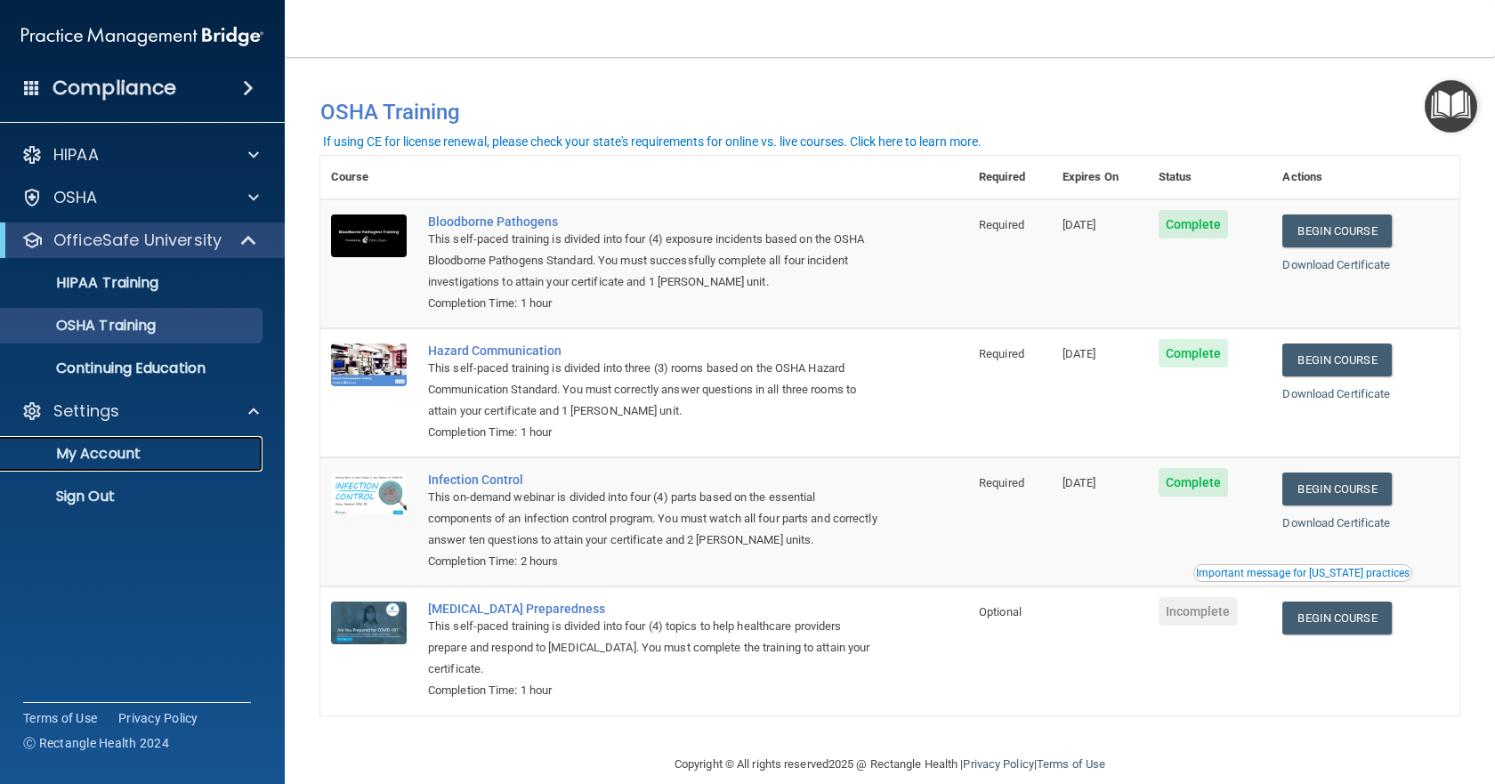
click at [117, 451] on p "My Account" at bounding box center [133, 454] width 243 height 18
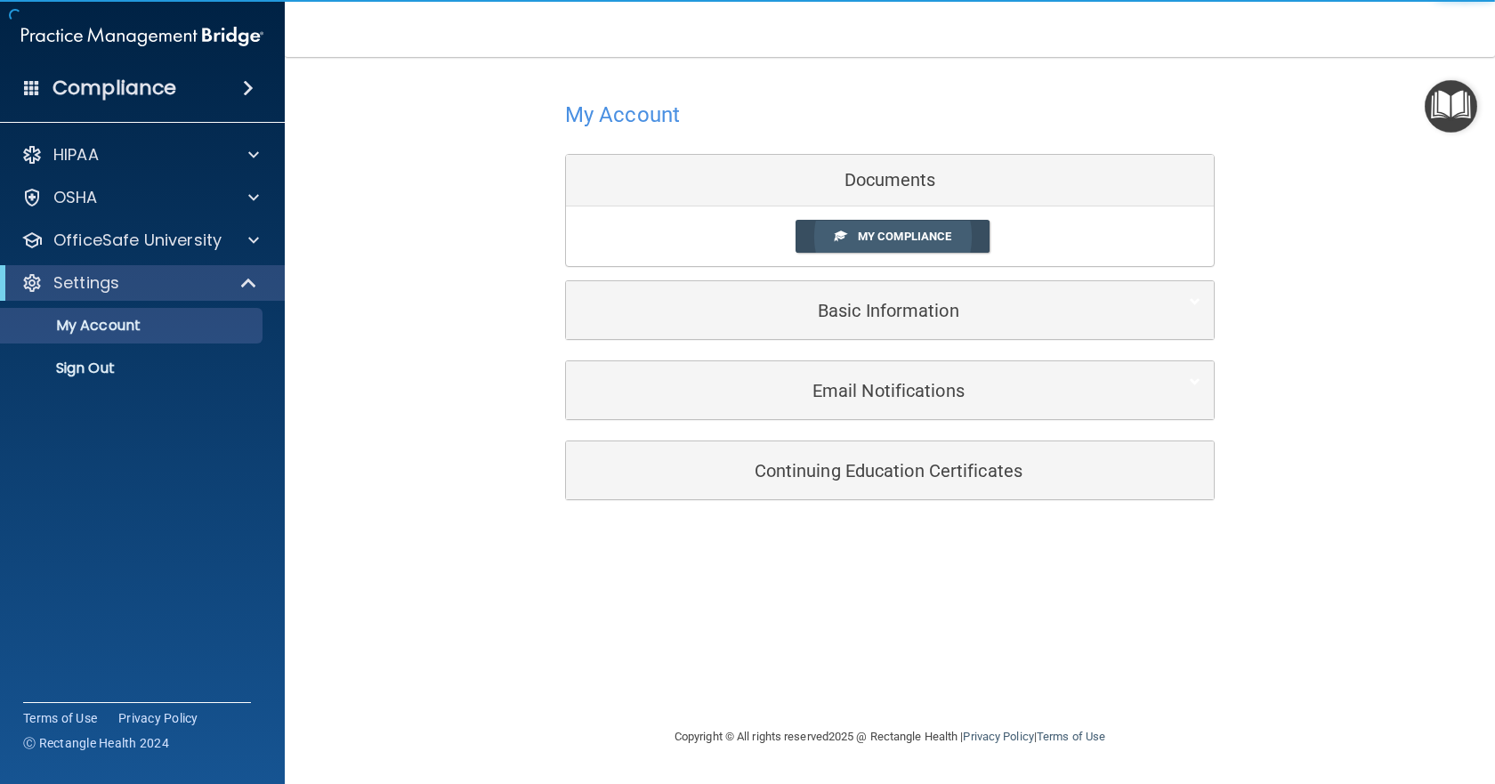
click at [931, 234] on span "My Compliance" at bounding box center [904, 236] width 93 height 13
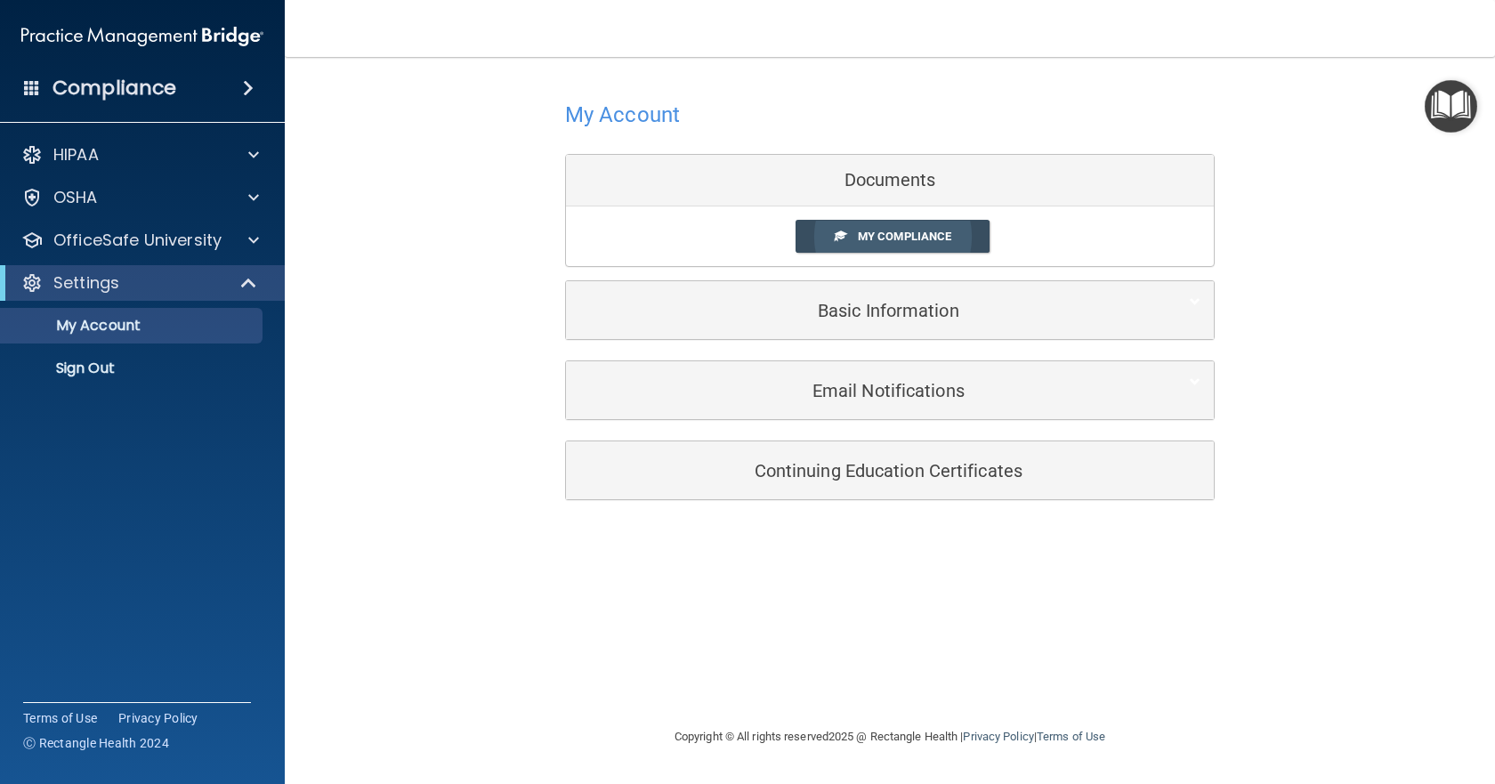
click at [827, 234] on link "My Compliance" at bounding box center [892, 236] width 195 height 33
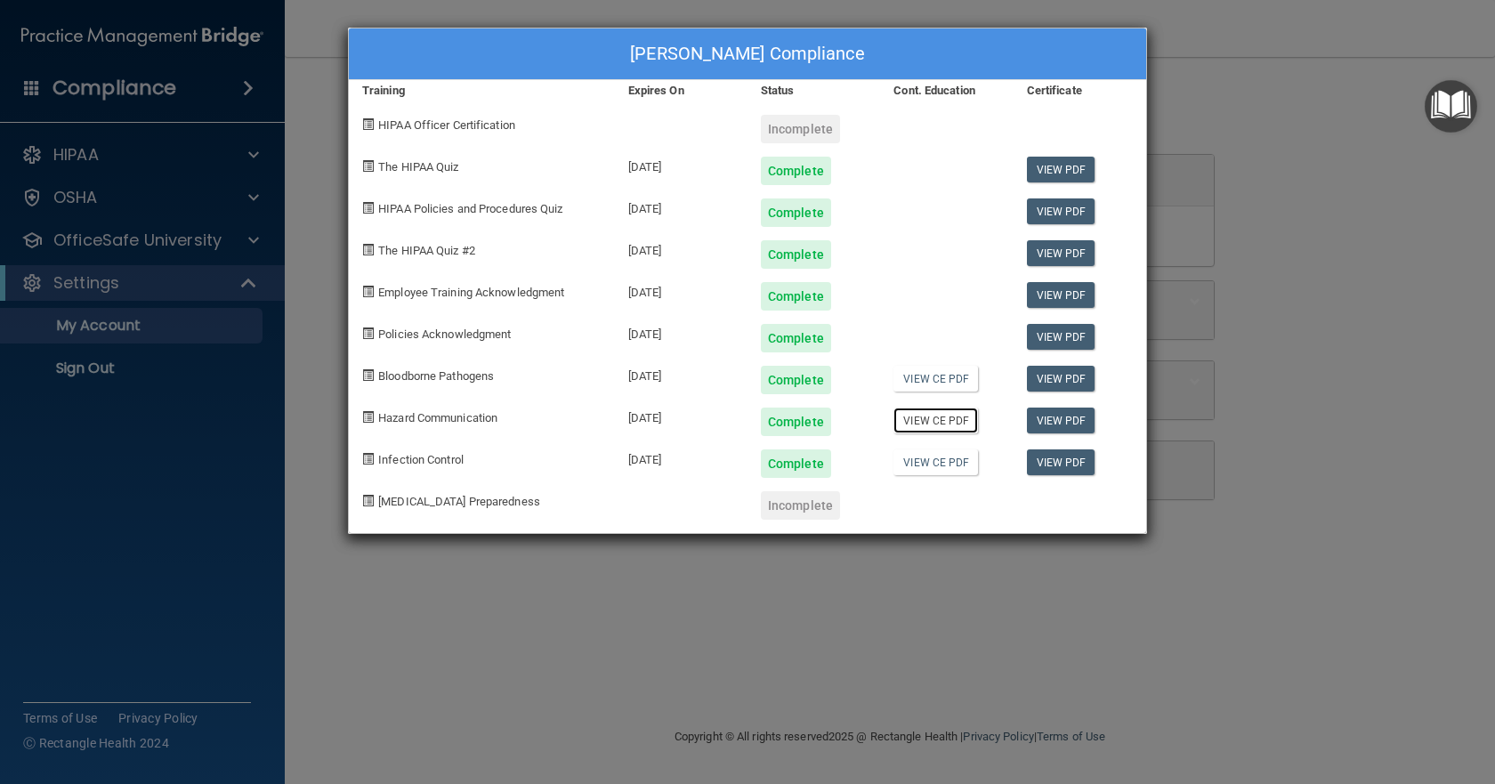
click at [924, 414] on link "View CE PDF" at bounding box center [935, 421] width 85 height 26
click at [928, 372] on link "View CE PDF" at bounding box center [935, 379] width 85 height 26
click at [701, 380] on div "[DATE]" at bounding box center [681, 373] width 133 height 42
click at [582, 383] on div "Bloodborne Pathogens" at bounding box center [482, 373] width 266 height 42
click at [460, 381] on span "Bloodborne Pathogens" at bounding box center [436, 375] width 116 height 13
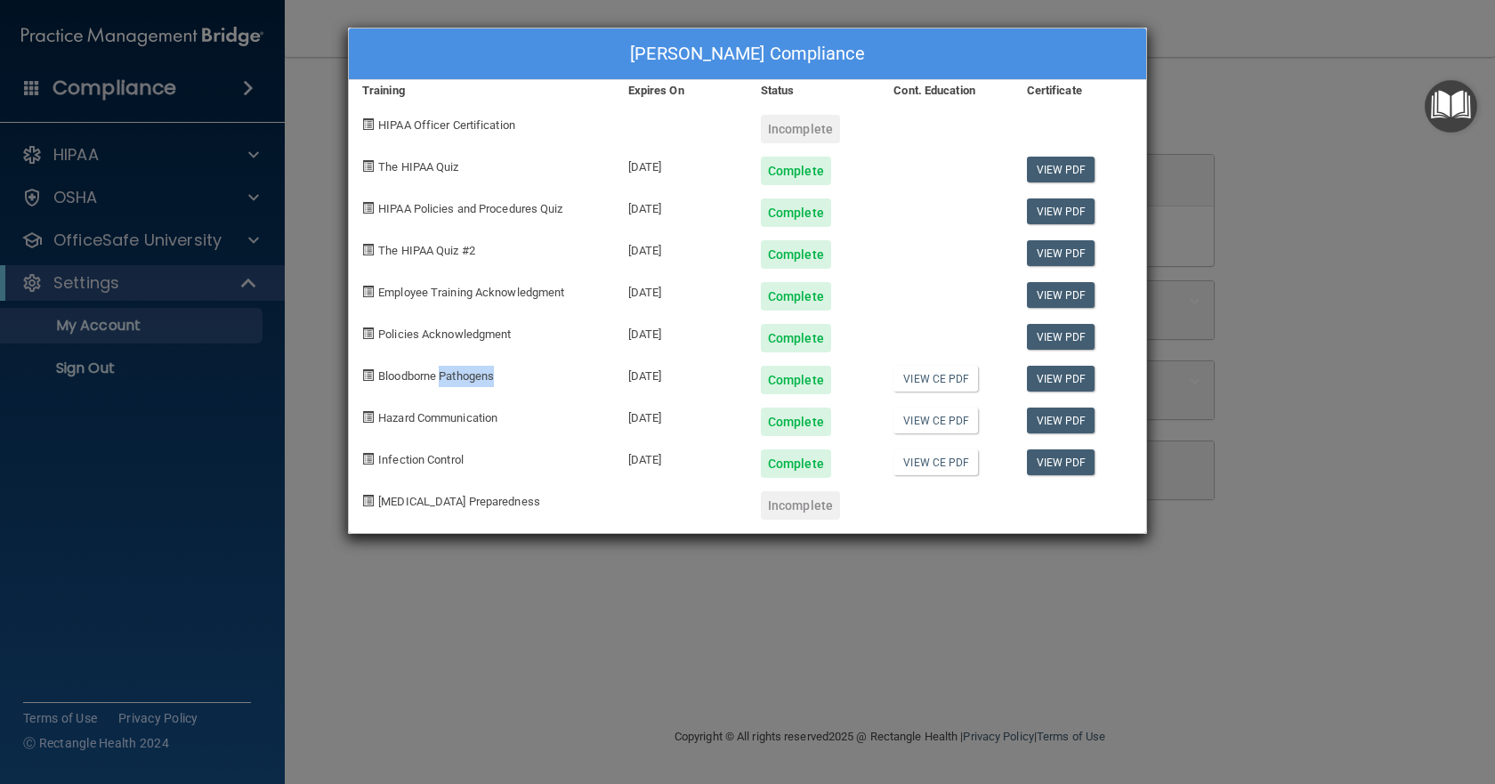
click at [459, 379] on span "Bloodborne Pathogens" at bounding box center [436, 375] width 116 height 13
click at [782, 10] on div "Esmeralda Ramirez's Compliance Training Expires On Status Cont. Education Certi…" at bounding box center [747, 392] width 1495 height 784
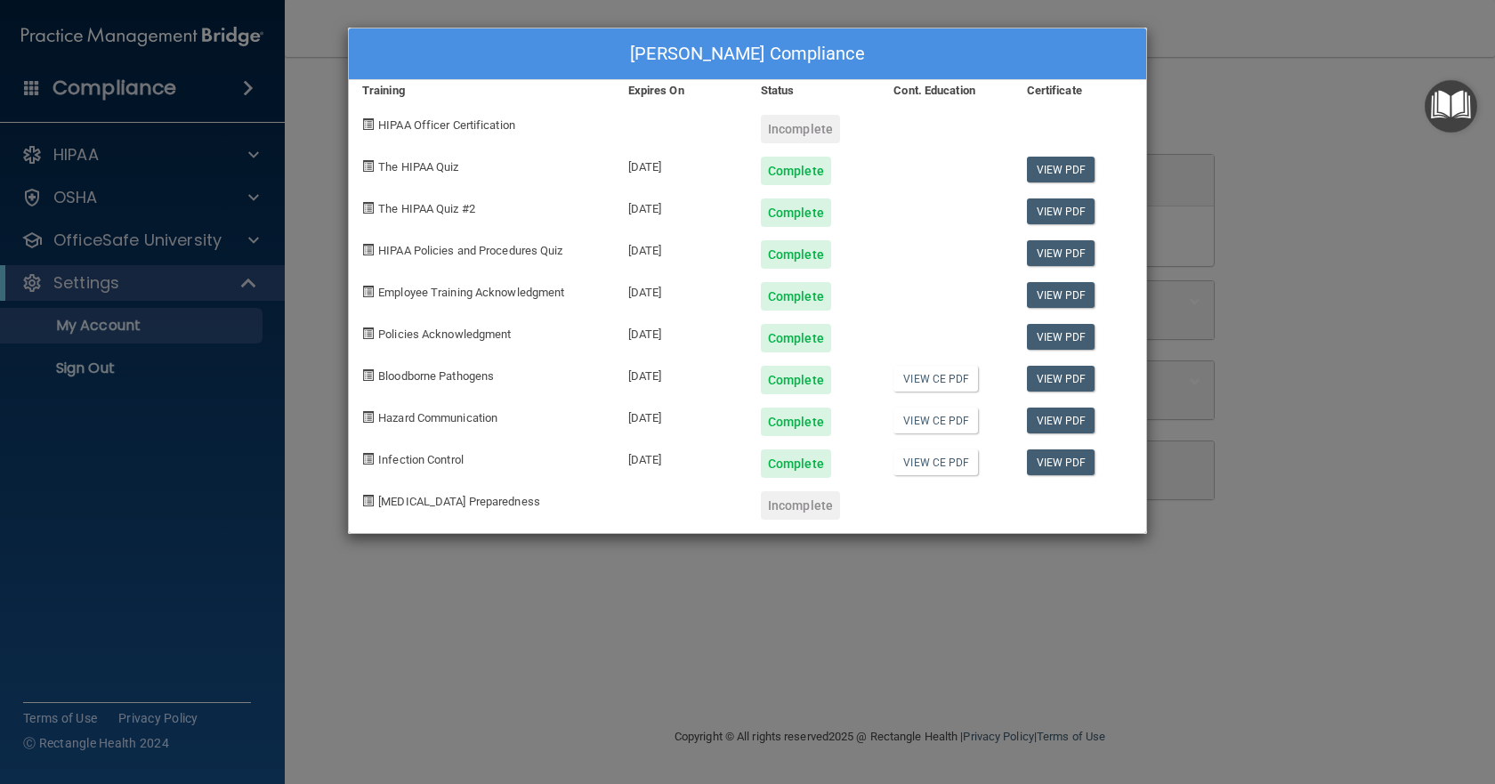
click at [418, 535] on div "Esmeralda Ramirez's Compliance Training Expires On Status Cont. Education Certi…" at bounding box center [747, 392] width 1495 height 784
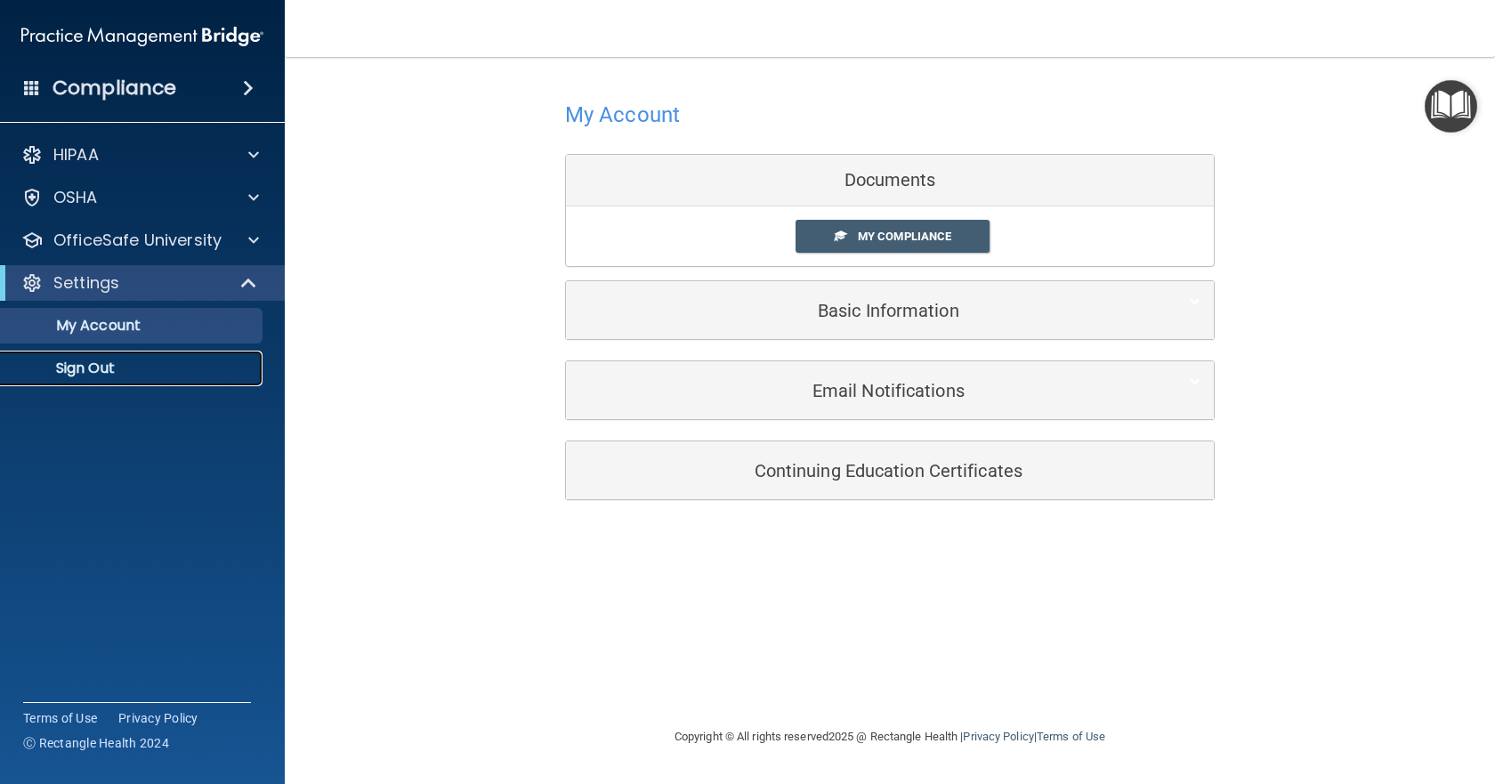
click at [79, 359] on p "Sign Out" at bounding box center [133, 368] width 243 height 18
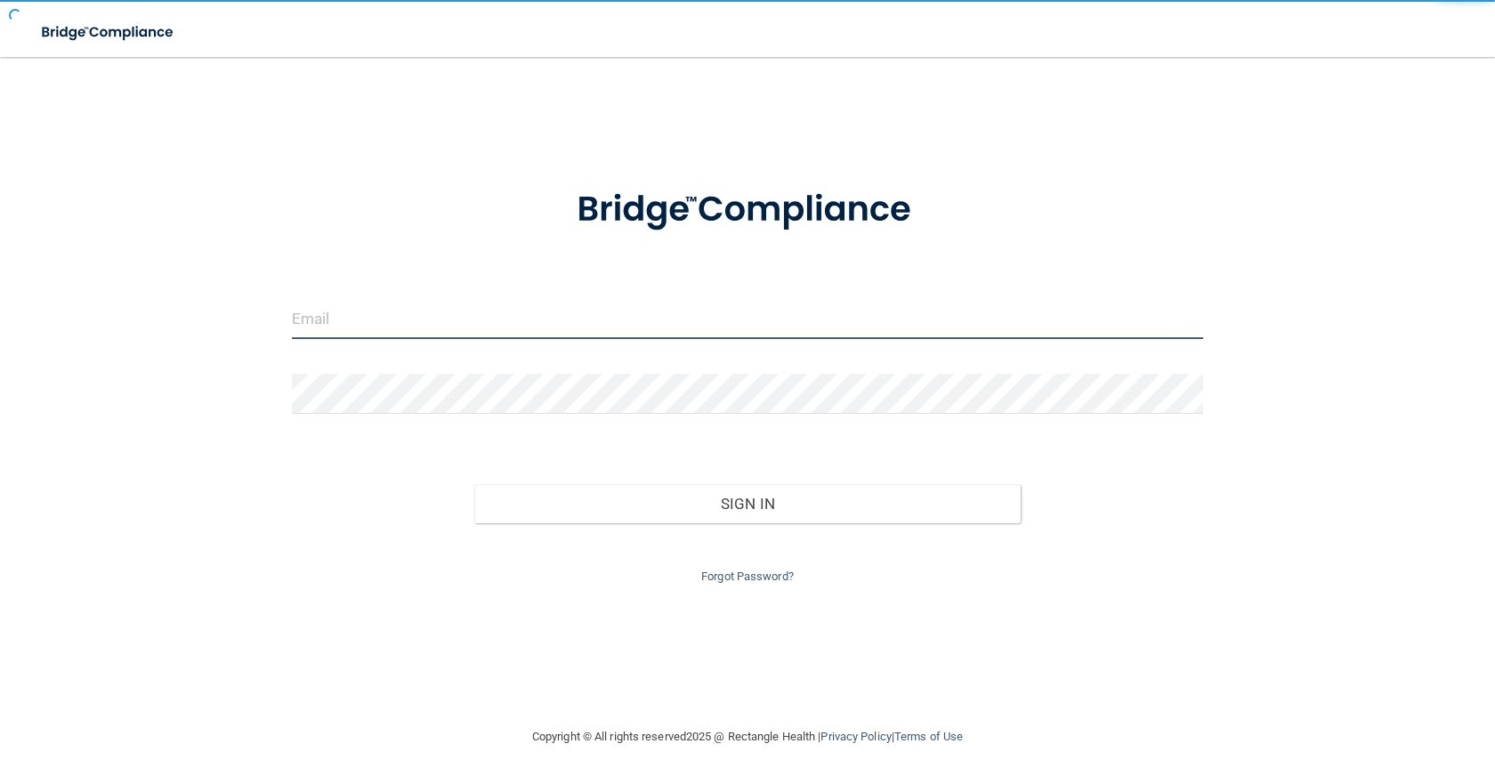
type input "[EMAIL_ADDRESS][DOMAIN_NAME]"
